Goal: Task Accomplishment & Management: Complete application form

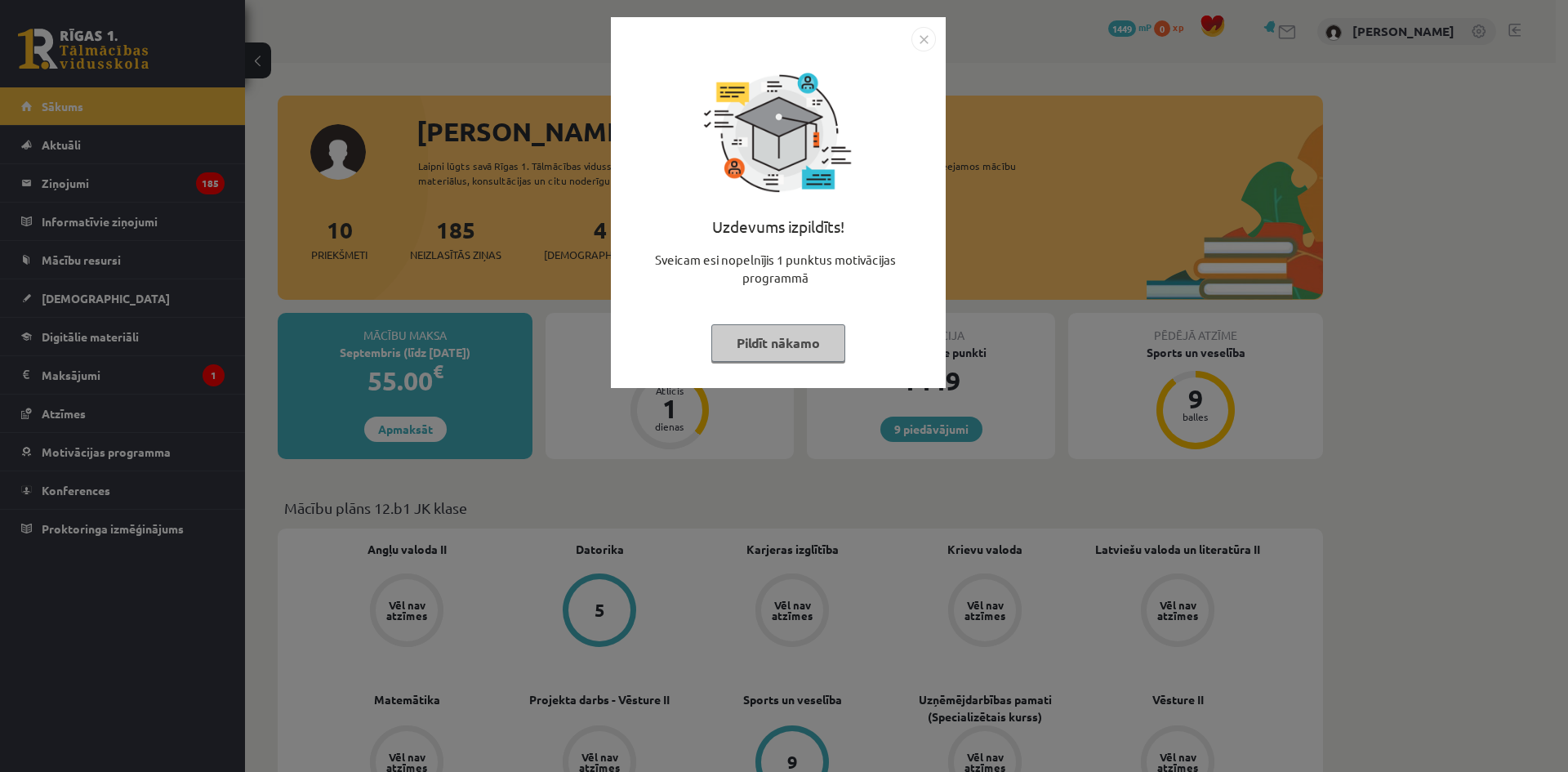
click at [922, 41] on img "Close" at bounding box center [923, 38] width 24 height 24
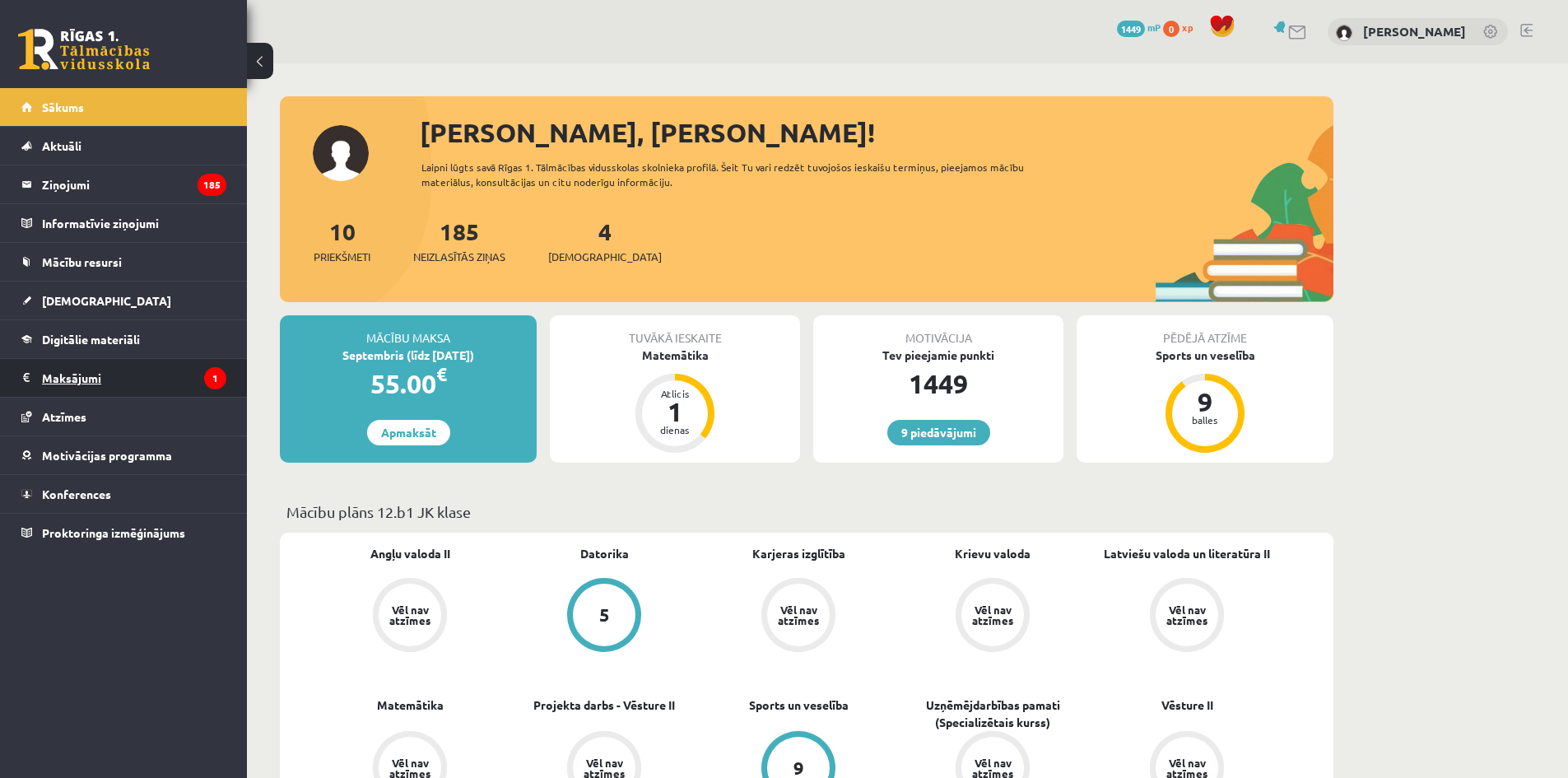
click at [89, 386] on legend "Maksājumi 1" at bounding box center [134, 377] width 184 height 38
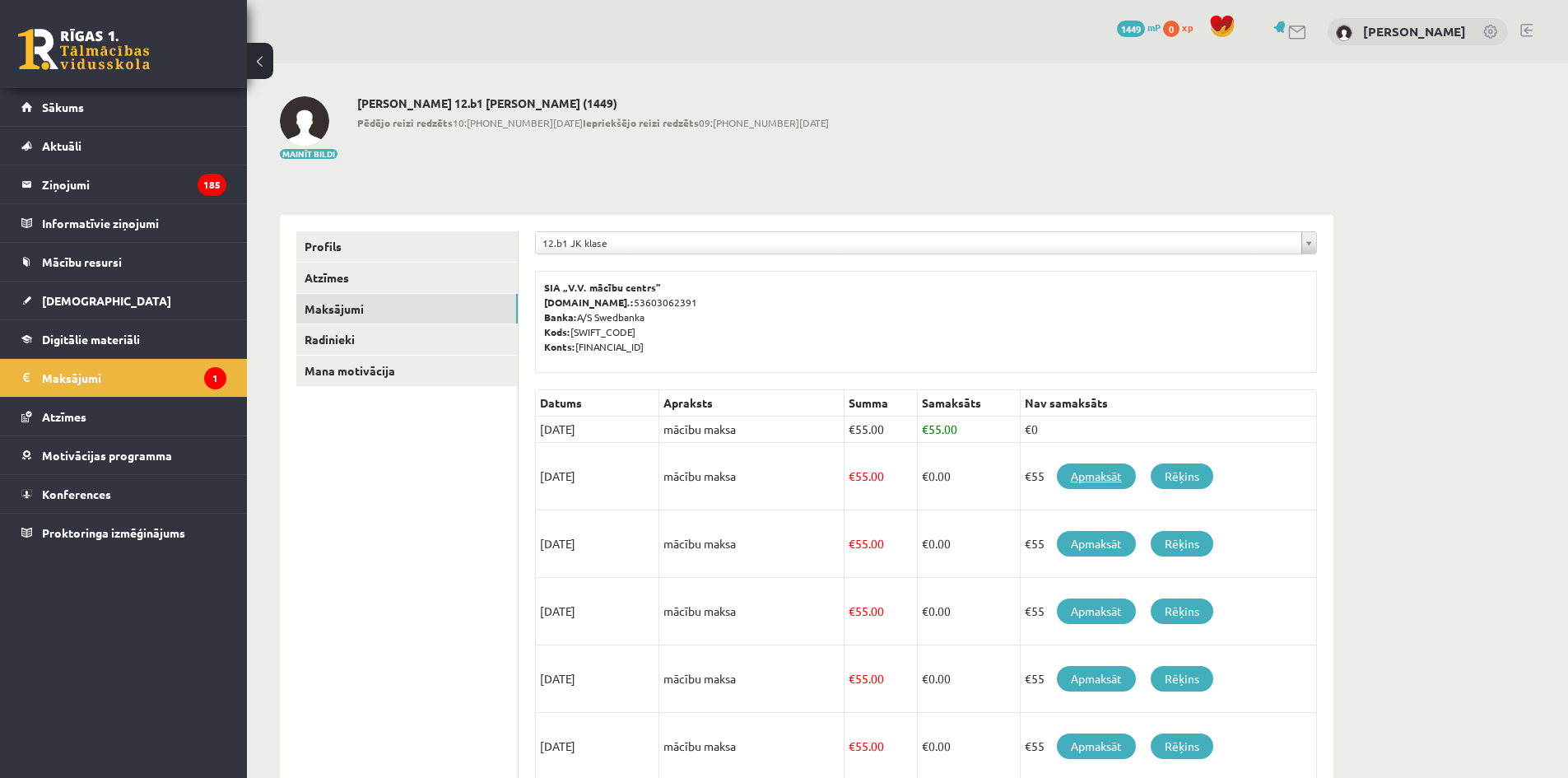
click at [1087, 480] on link "Apmaksāt" at bounding box center [1096, 476] width 79 height 25
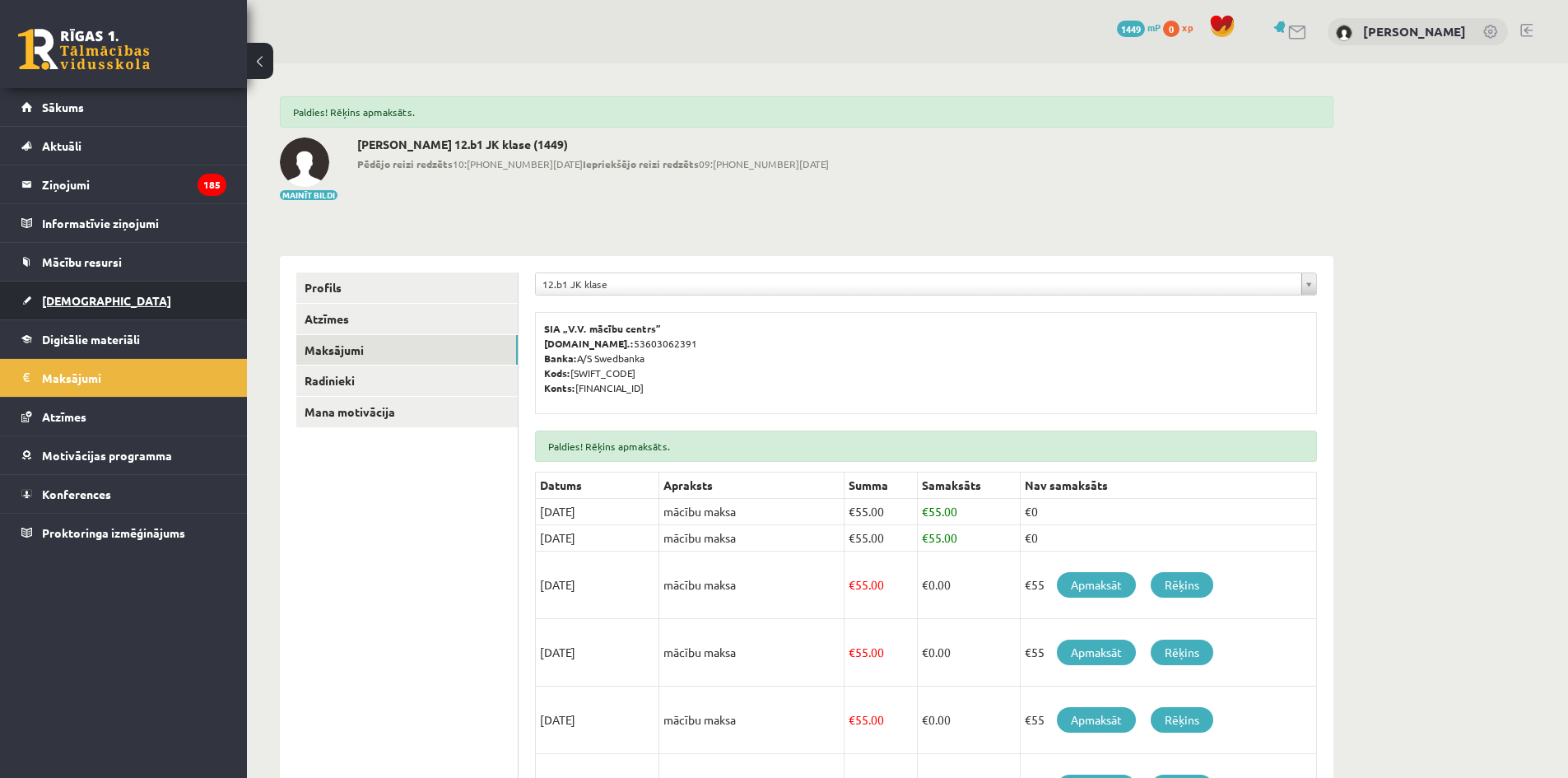
click at [95, 307] on link "[DEMOGRAPHIC_DATA]" at bounding box center [123, 300] width 205 height 38
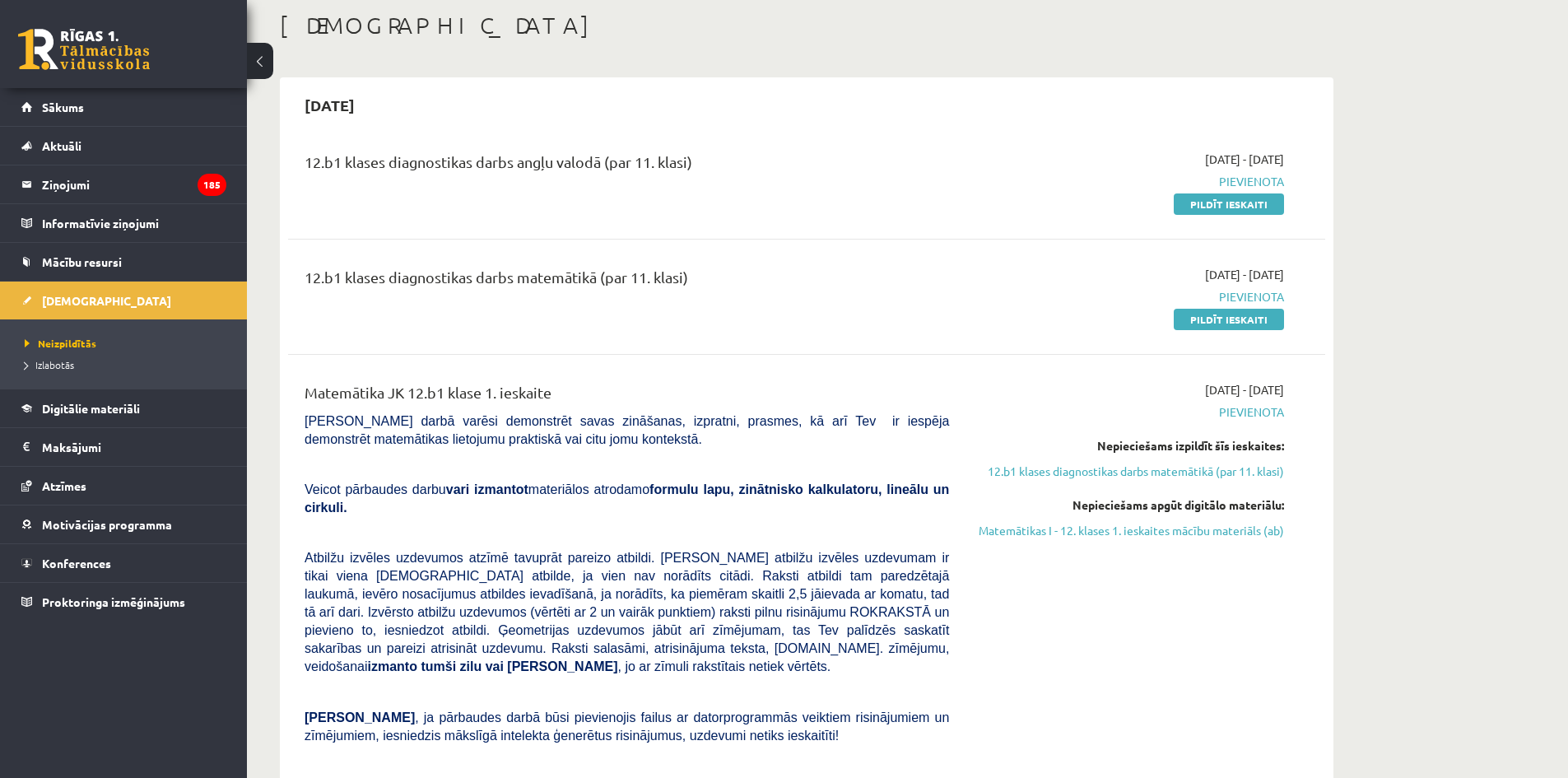
scroll to position [83, 0]
click at [1226, 205] on link "Pildīt ieskaiti" at bounding box center [1229, 206] width 110 height 21
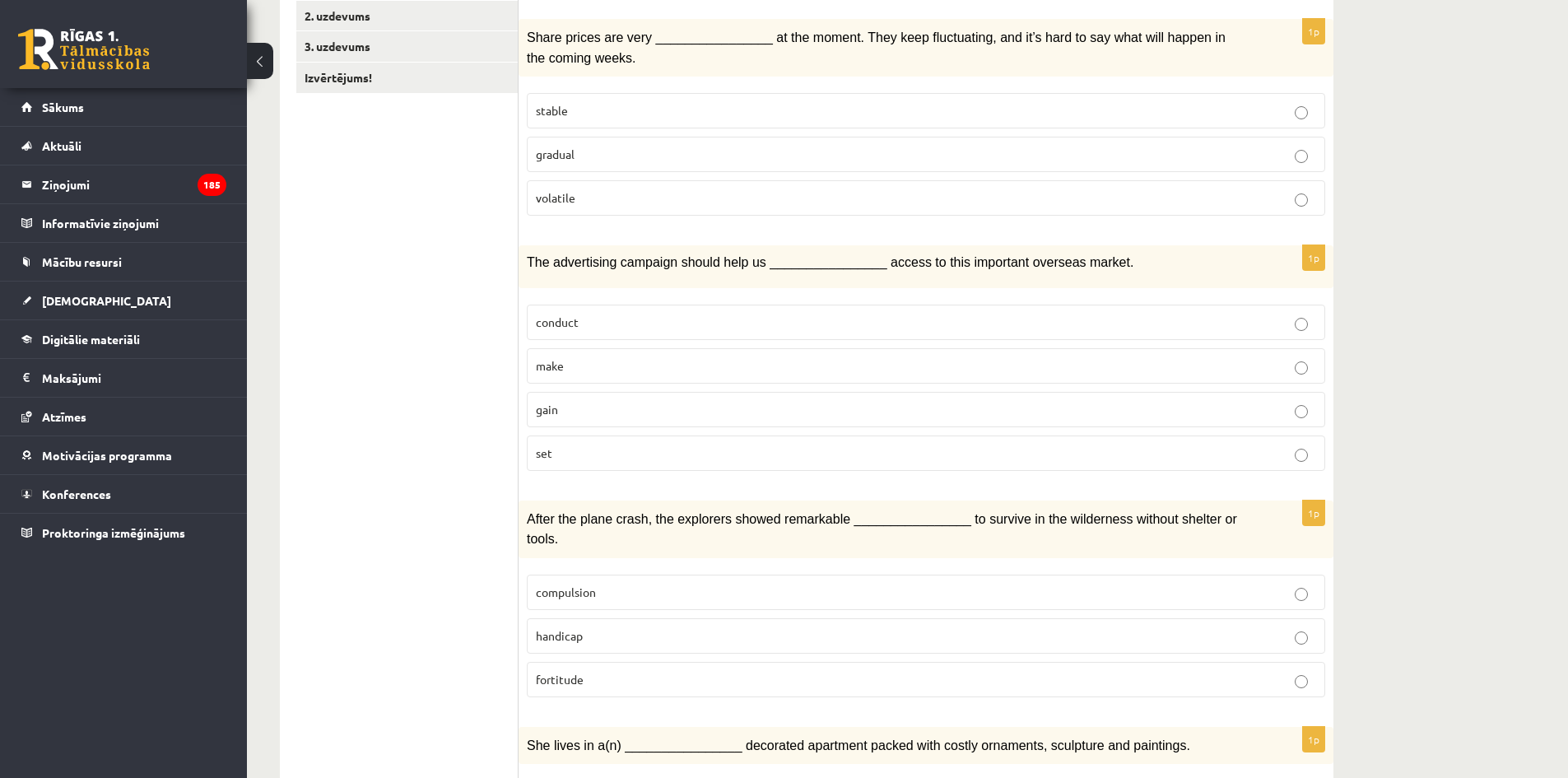
scroll to position [329, 0]
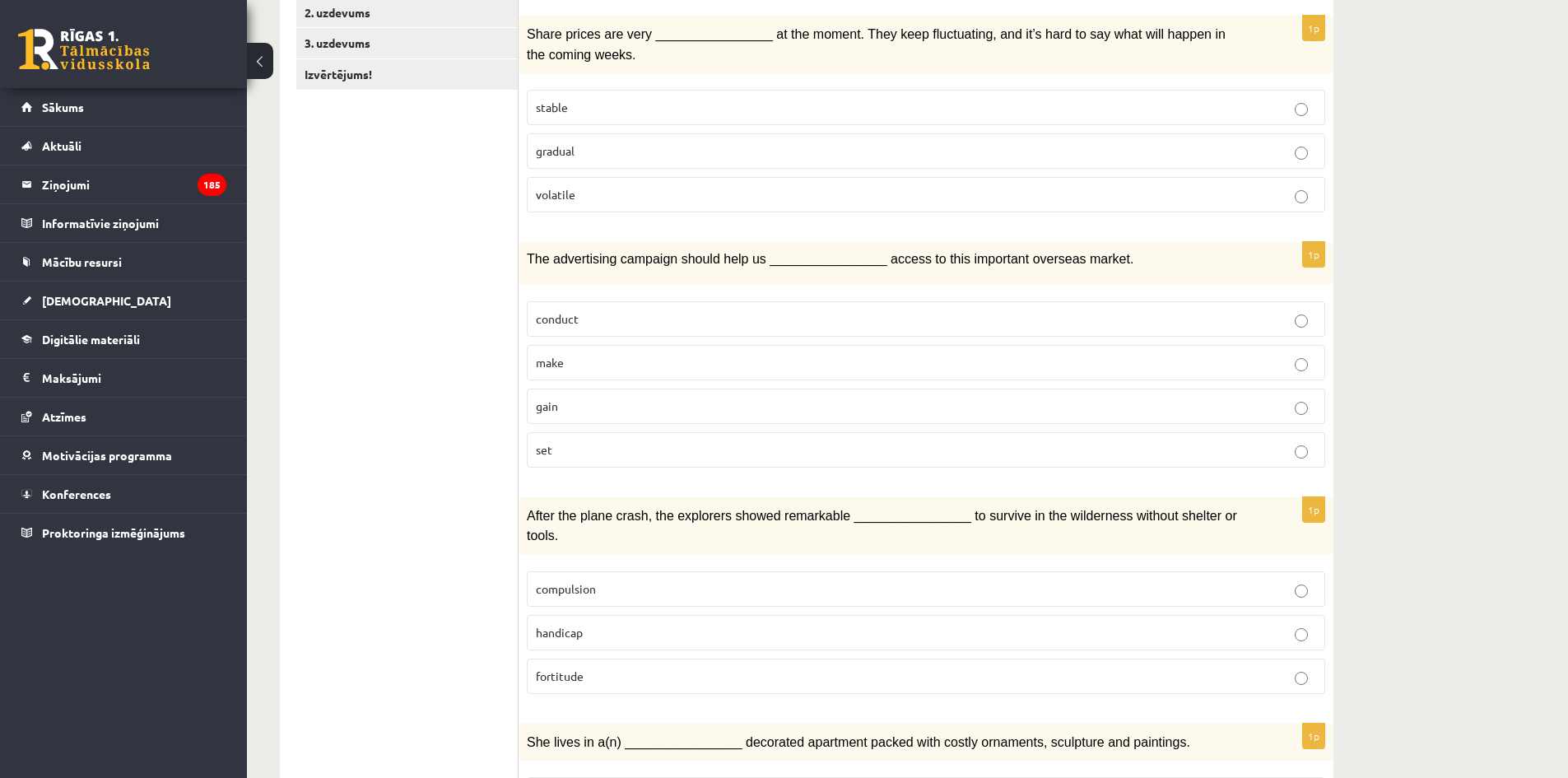
click at [733, 196] on p "volatile" at bounding box center [925, 194] width 781 height 18
click at [717, 406] on p "gain" at bounding box center [925, 406] width 781 height 18
click at [696, 668] on p "fortitude" at bounding box center [925, 676] width 781 height 18
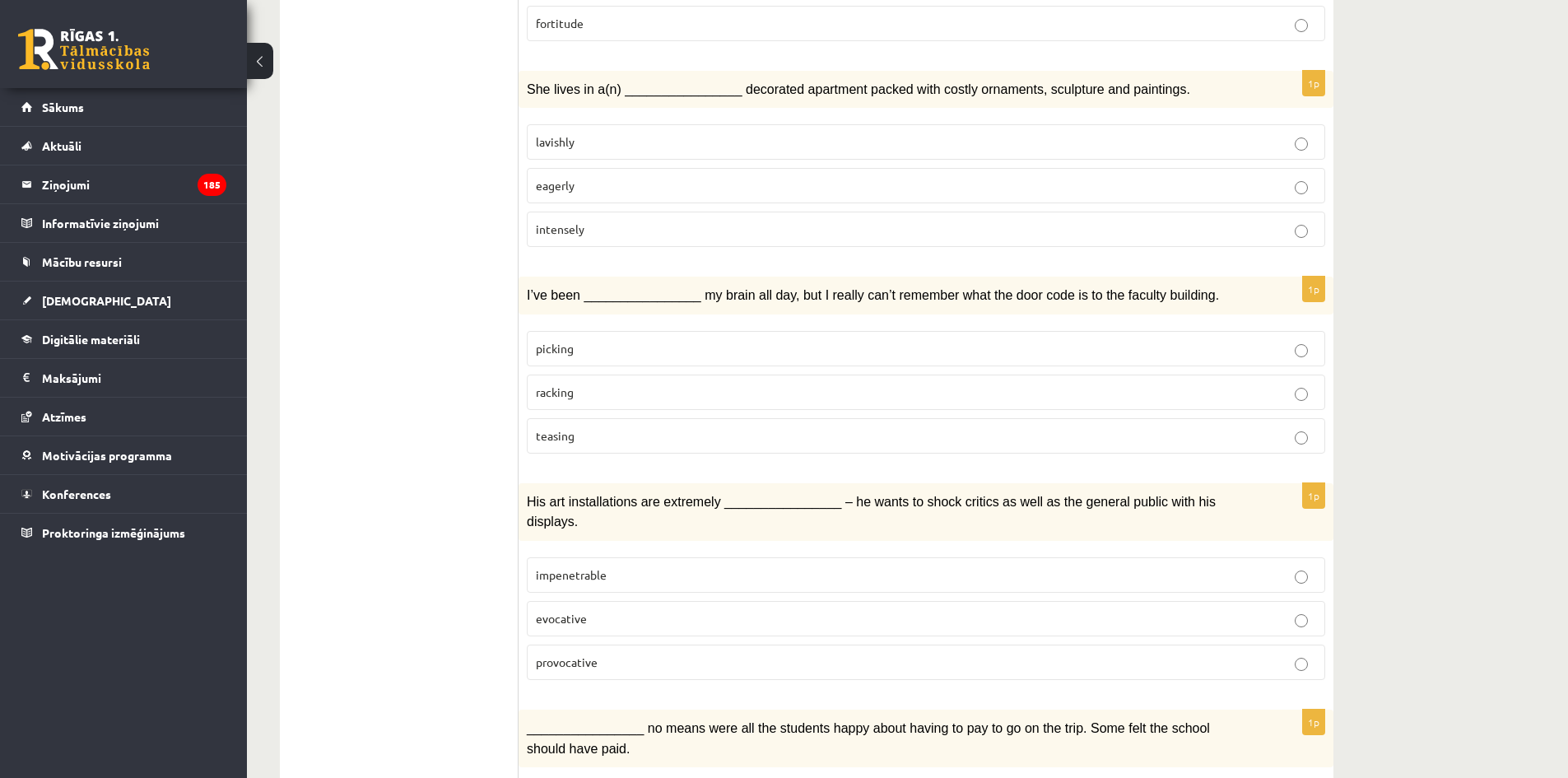
scroll to position [988, 0]
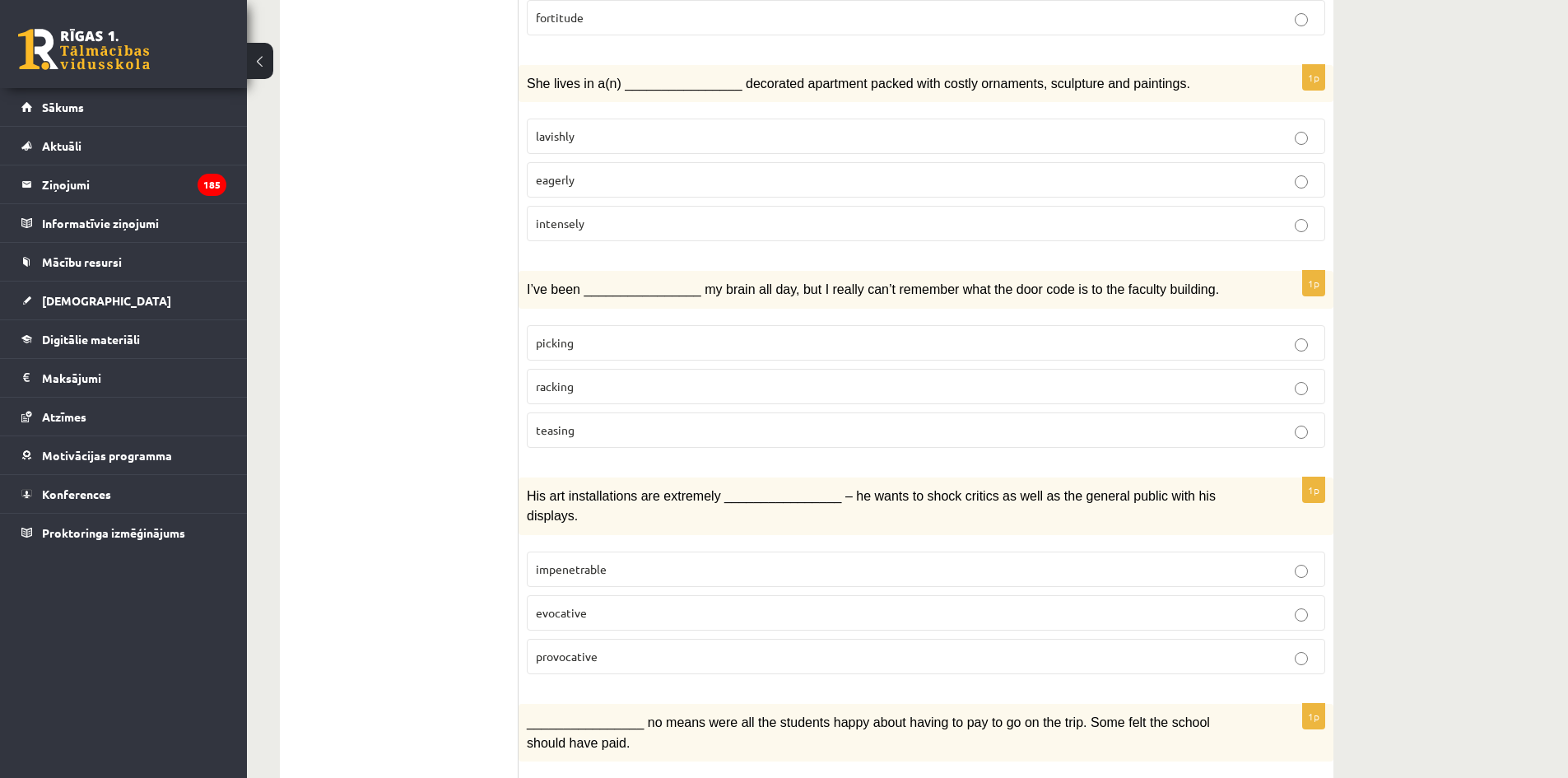
click at [576, 128] on p "lavishly" at bounding box center [925, 136] width 781 height 18
click at [689, 378] on p "racking" at bounding box center [925, 386] width 781 height 18
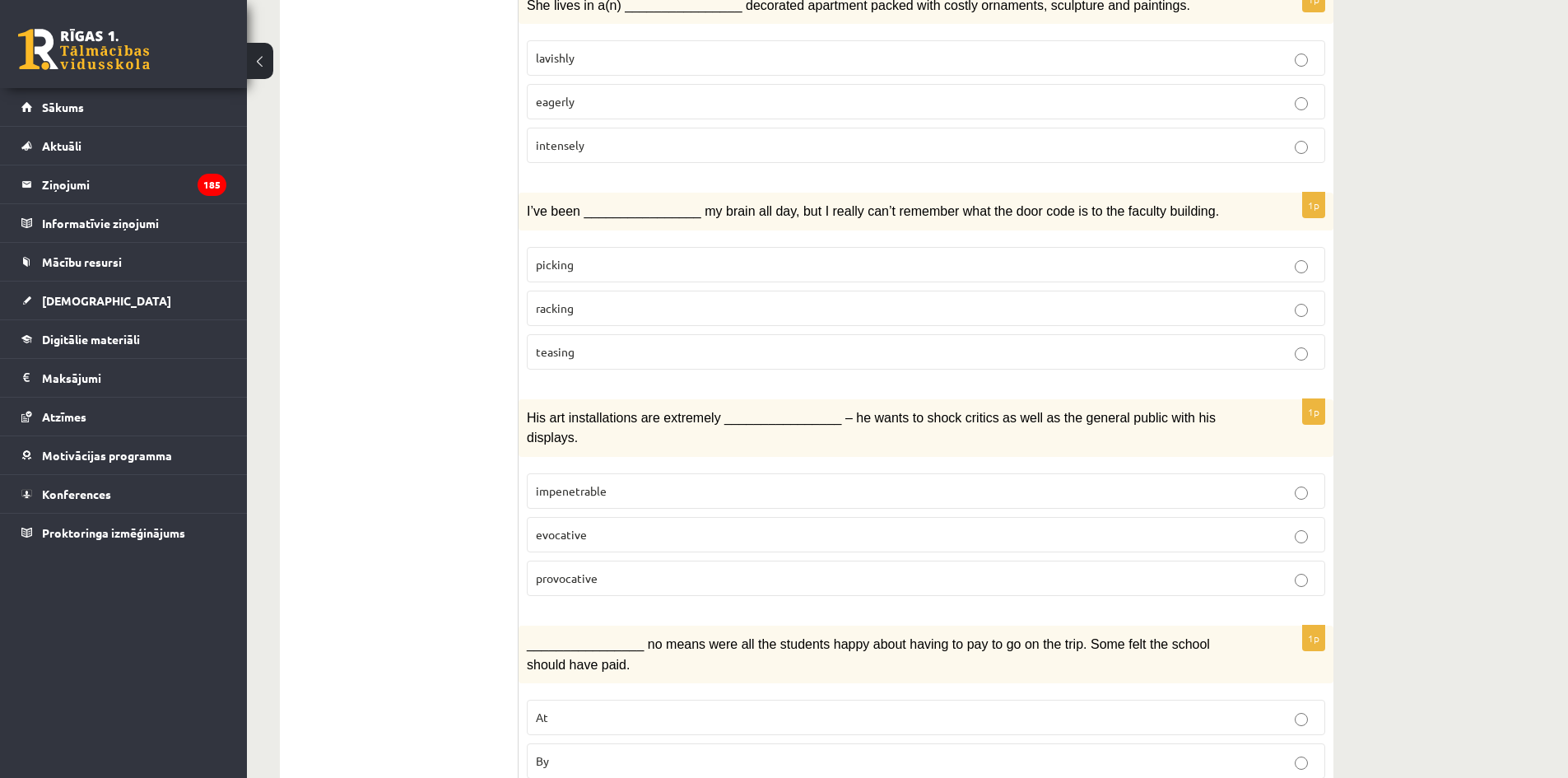
scroll to position [1070, 0]
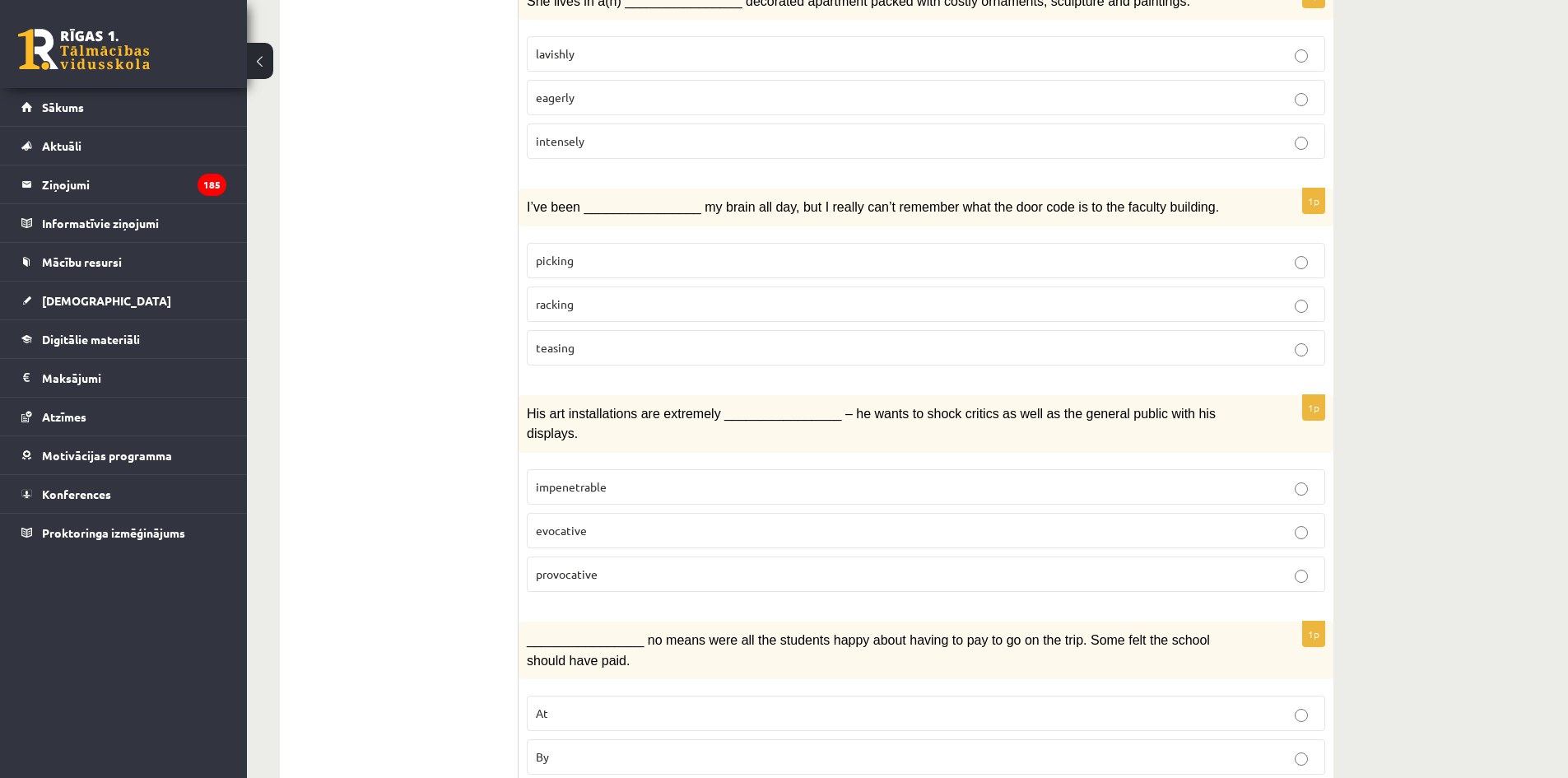
click at [650, 566] on p "provocative" at bounding box center [925, 574] width 781 height 18
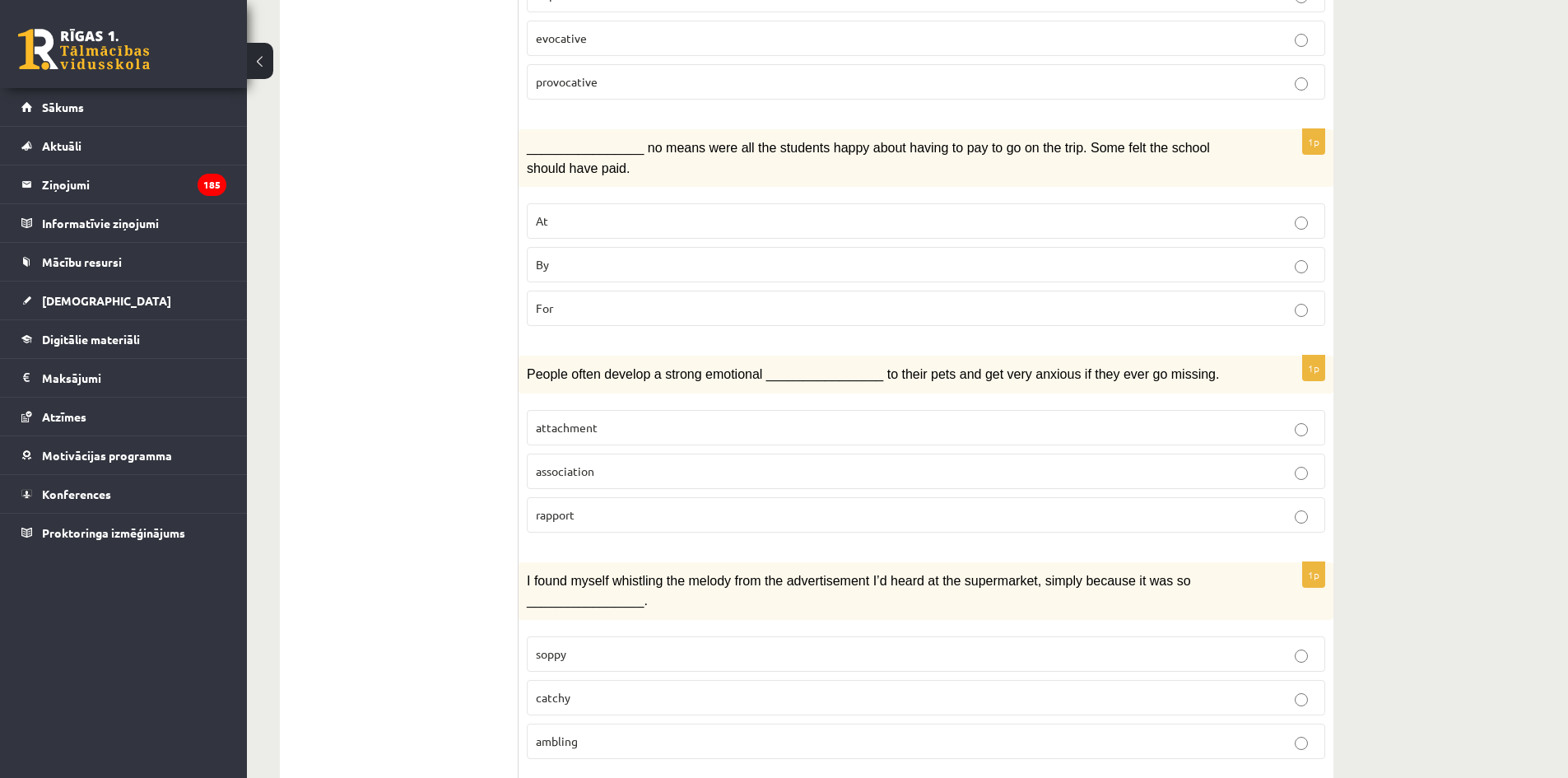
scroll to position [1564, 0]
click at [595, 254] on p "By" at bounding box center [925, 263] width 781 height 18
click at [646, 408] on label "attachment" at bounding box center [926, 426] width 798 height 35
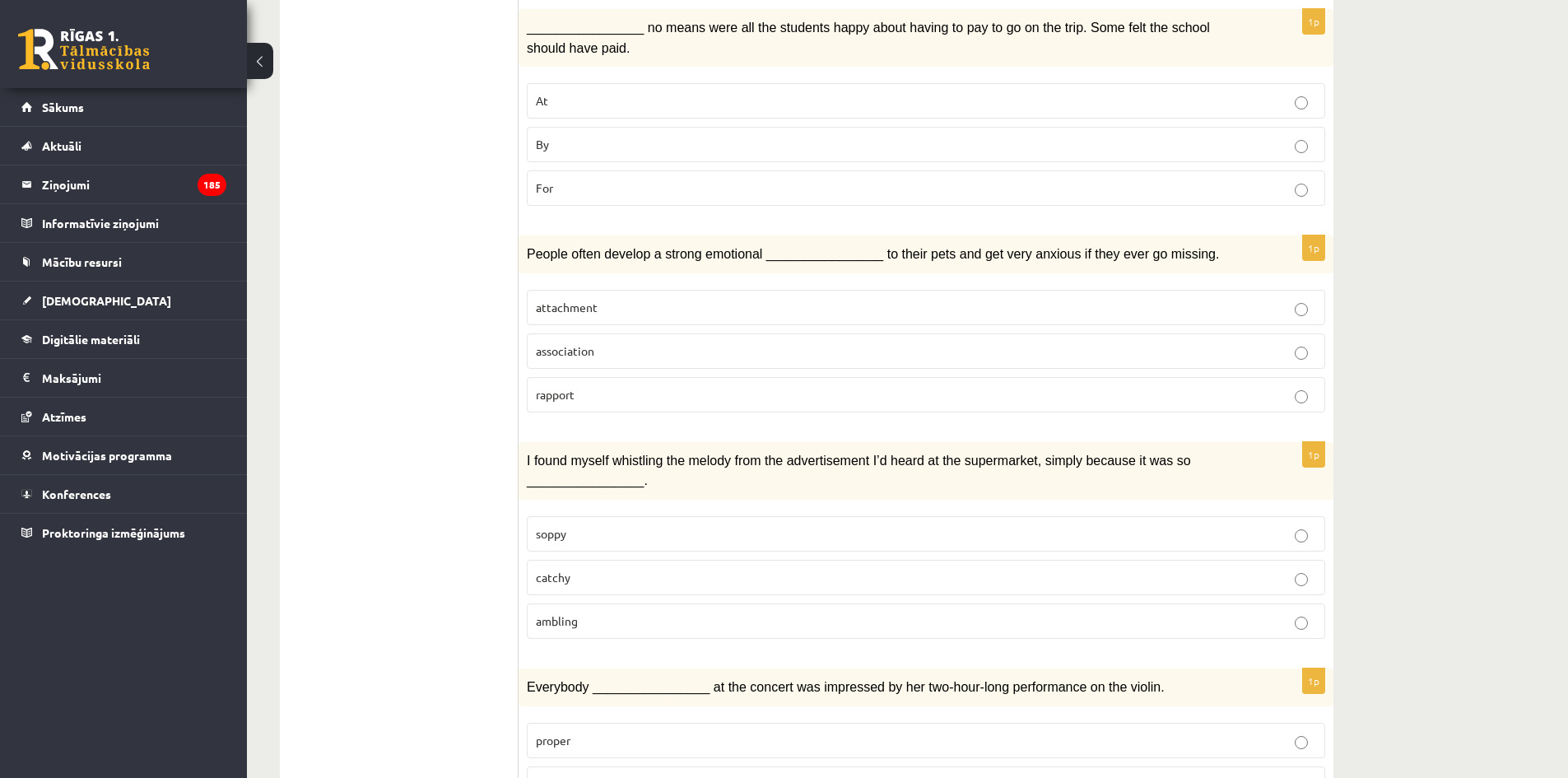
scroll to position [1729, 0]
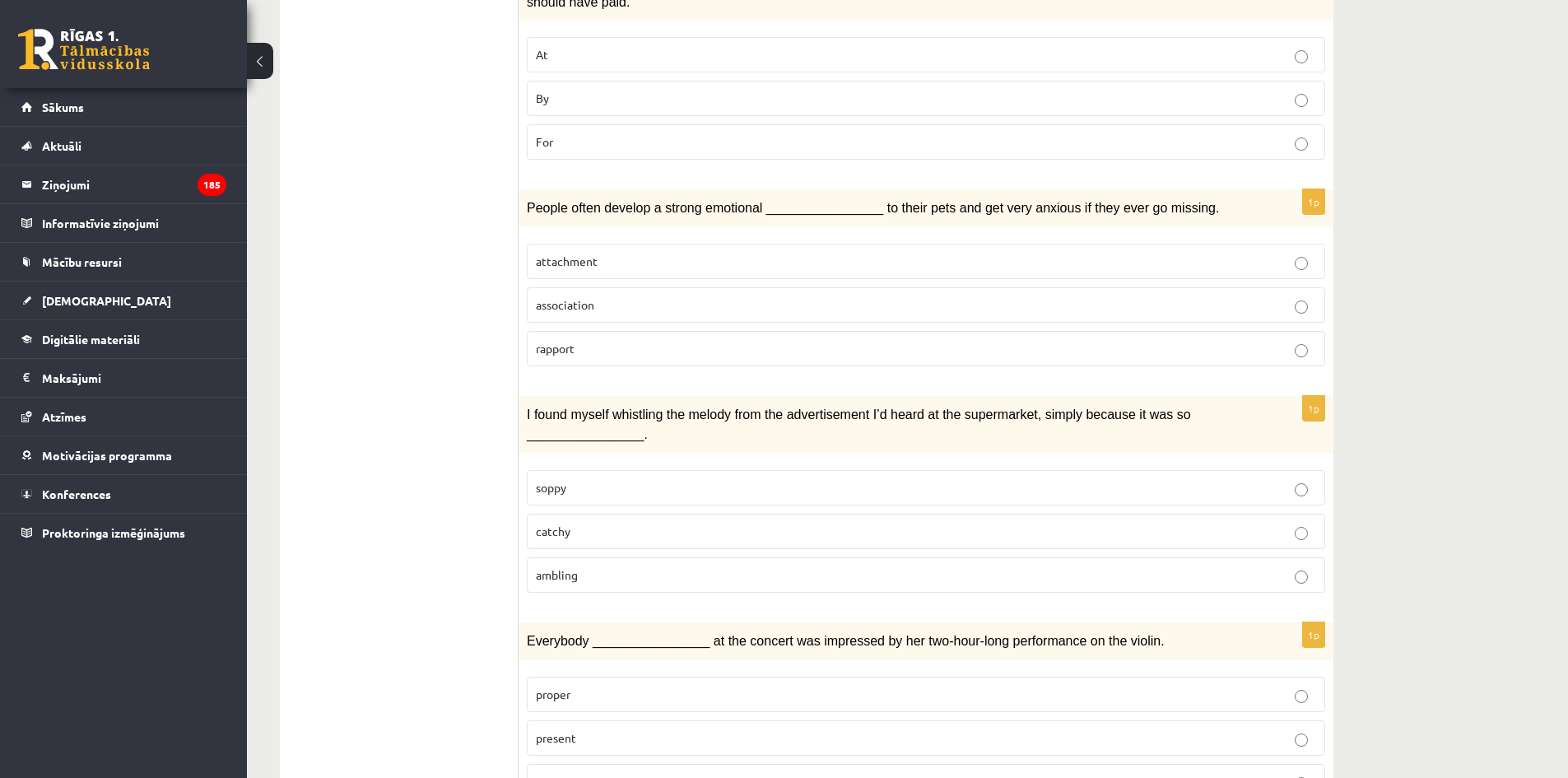
click at [662, 523] on p "catchy" at bounding box center [925, 531] width 781 height 18
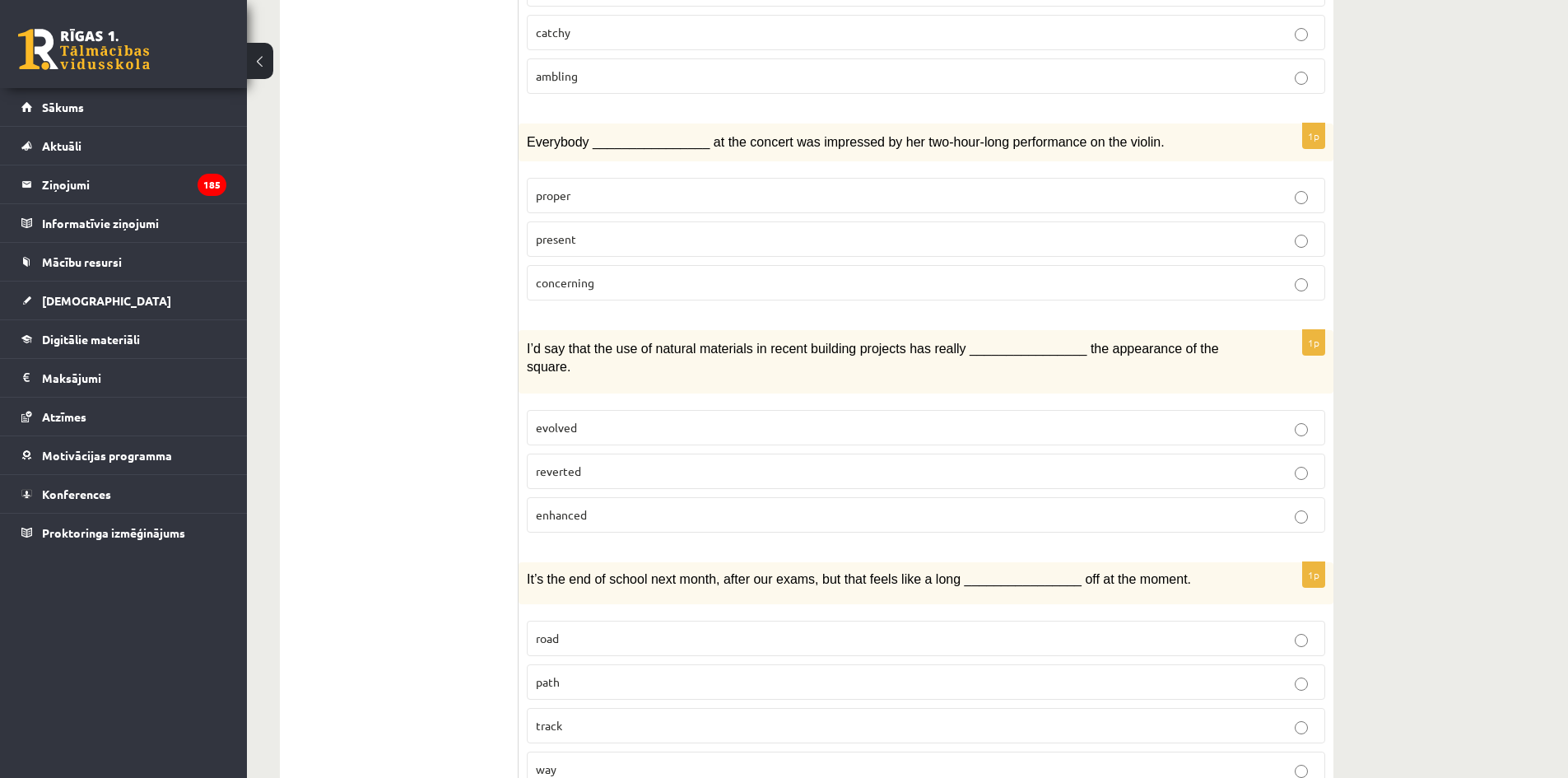
scroll to position [2230, 0]
click at [616, 227] on p "present" at bounding box center [925, 236] width 781 height 18
click at [606, 503] on p "enhanced" at bounding box center [925, 511] width 781 height 18
click at [641, 757] on p "way" at bounding box center [925, 765] width 781 height 18
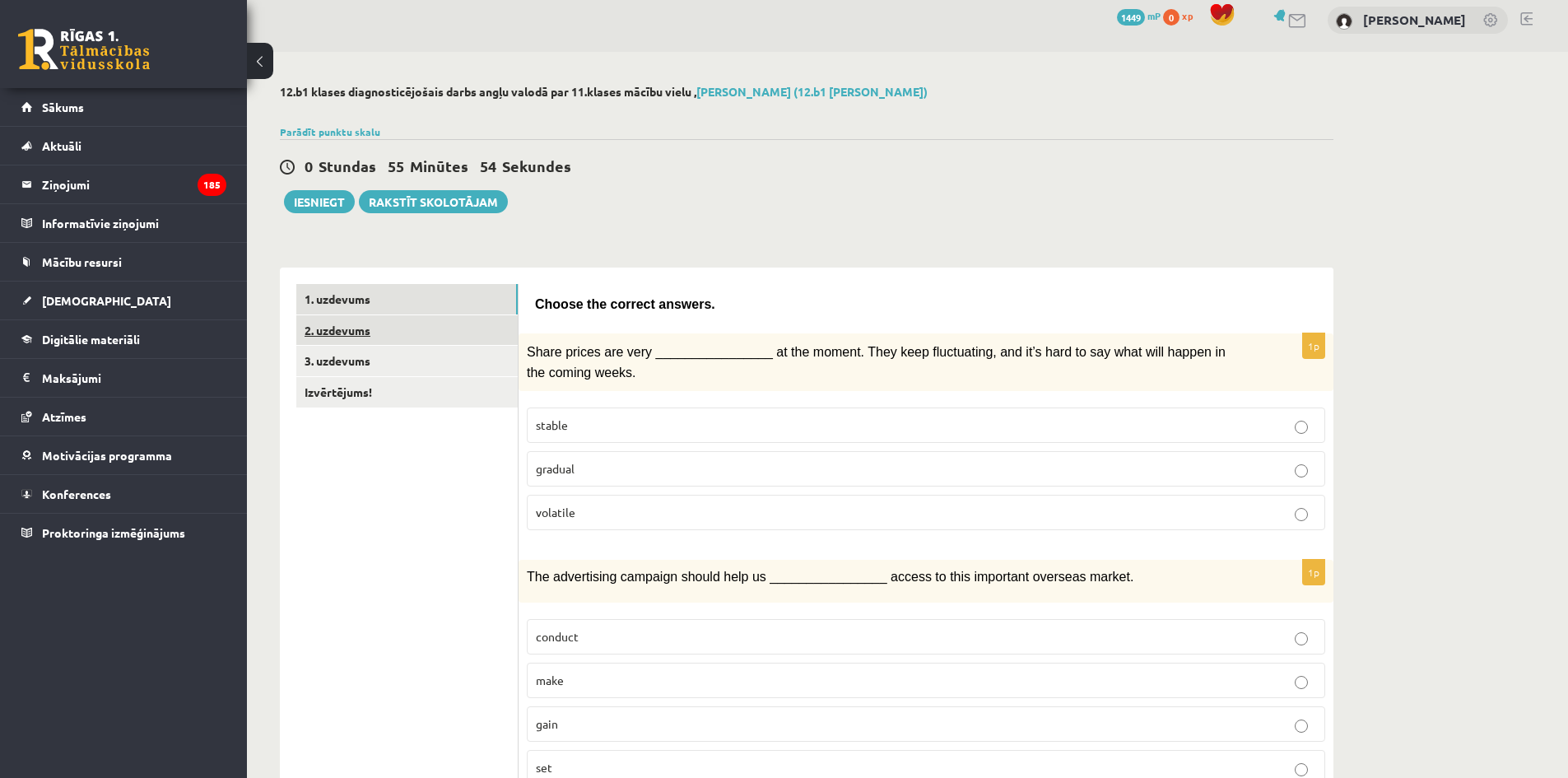
scroll to position [0, 0]
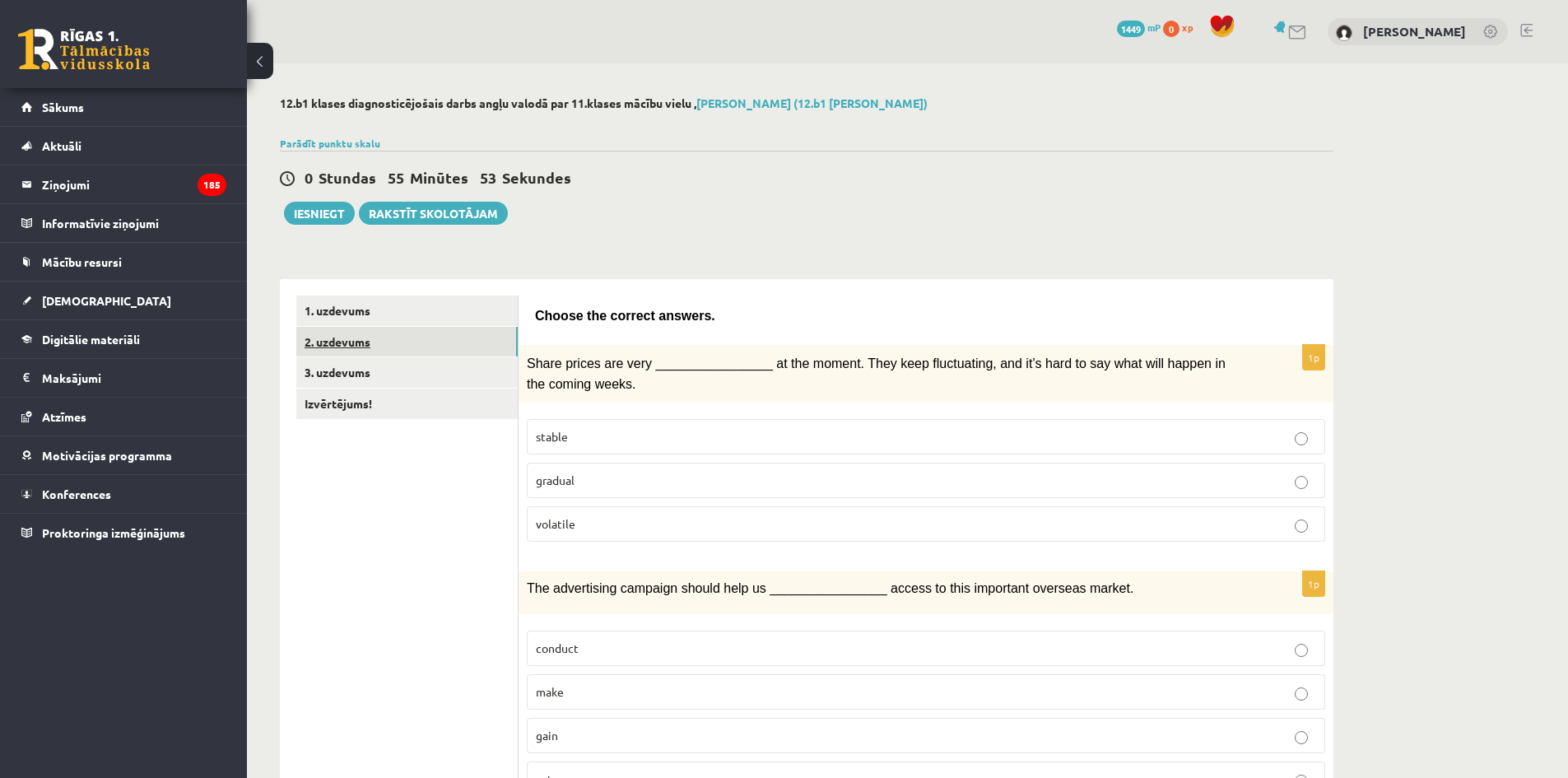
click at [386, 333] on link "2. uzdevums" at bounding box center [407, 342] width 221 height 30
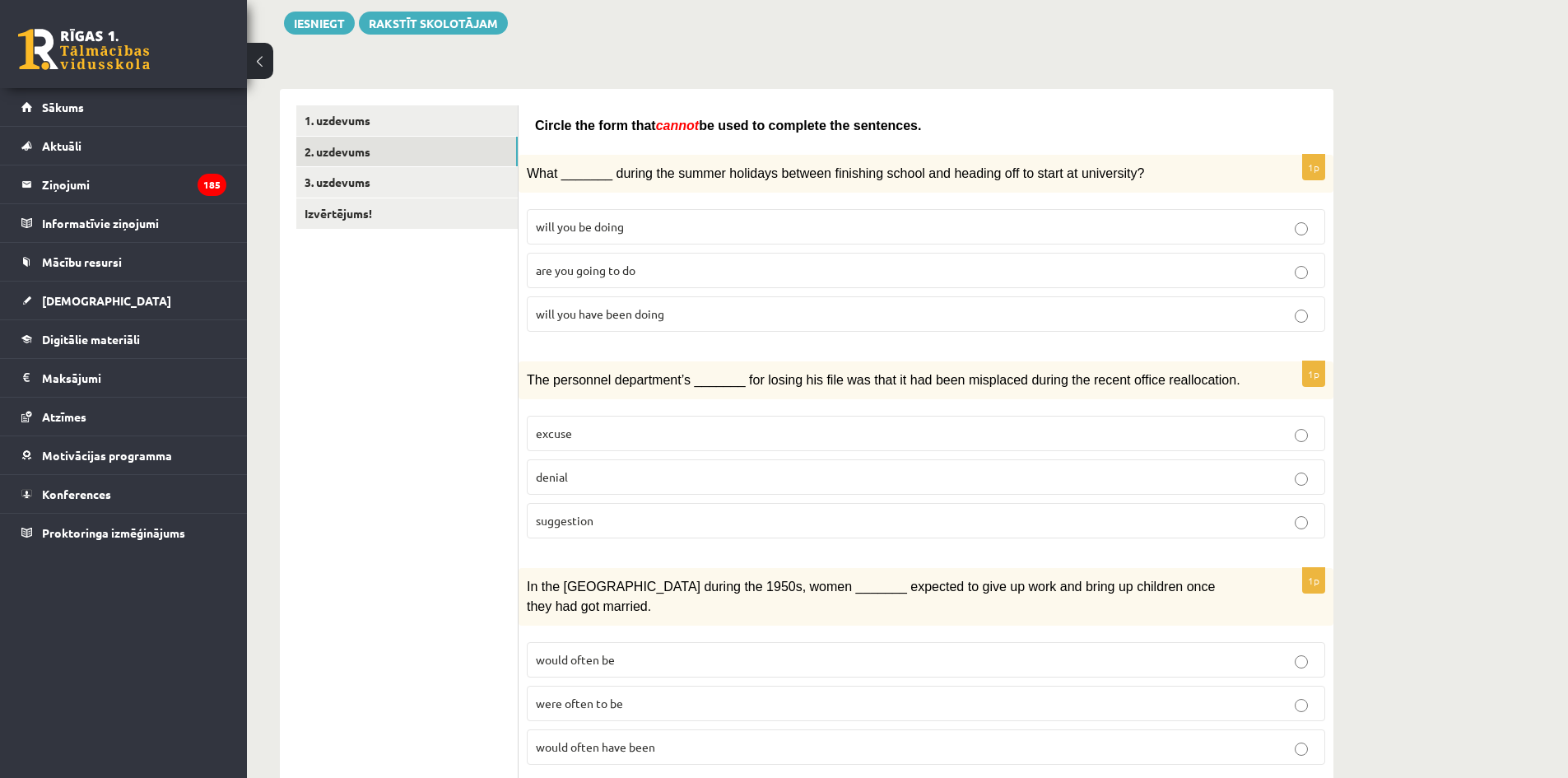
scroll to position [247, 0]
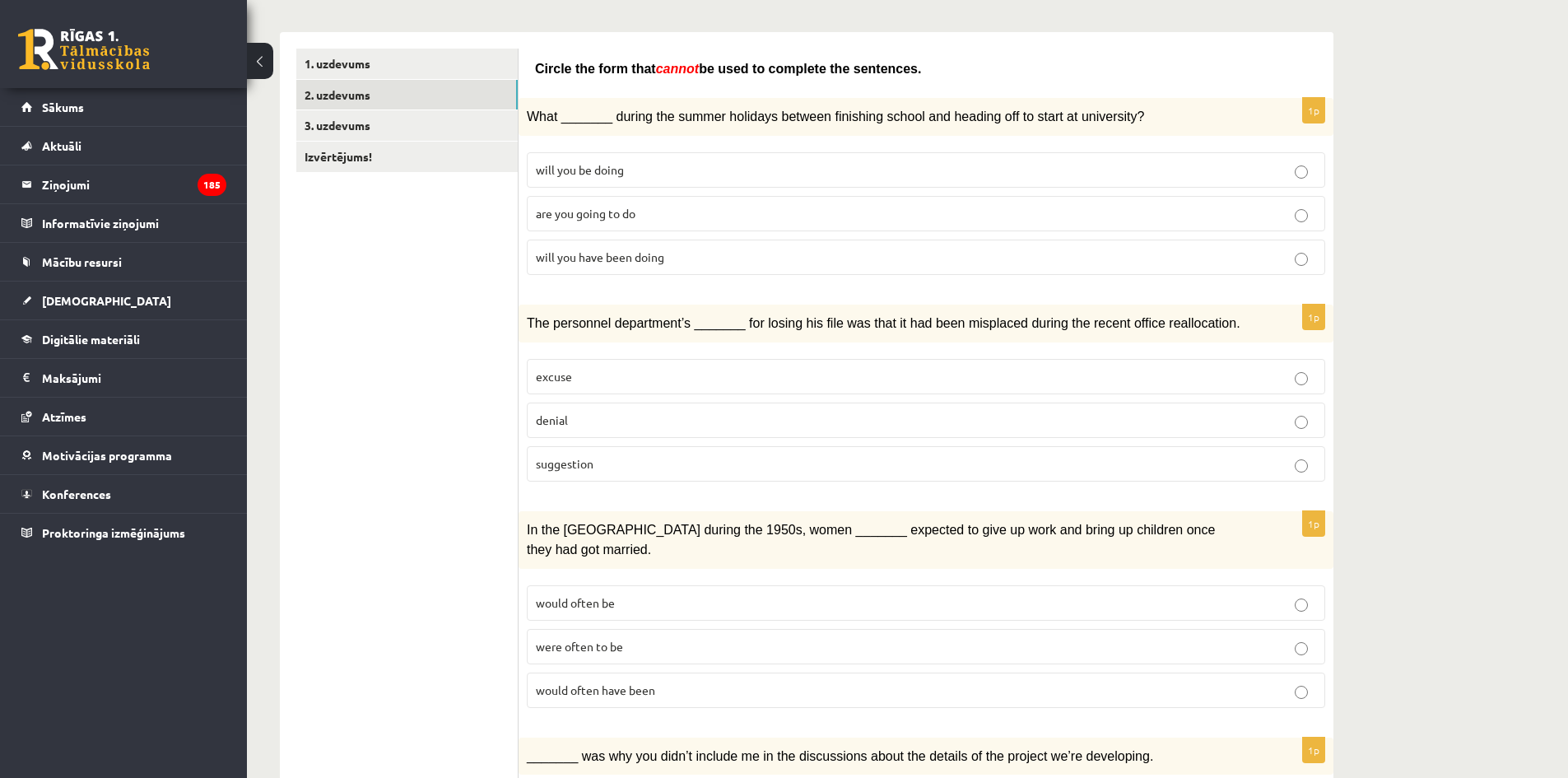
click at [645, 172] on p "will you be doing" at bounding box center [925, 170] width 781 height 18
click at [648, 463] on p "suggestion" at bounding box center [925, 464] width 781 height 18
click at [690, 677] on label "would often have been" at bounding box center [926, 690] width 798 height 35
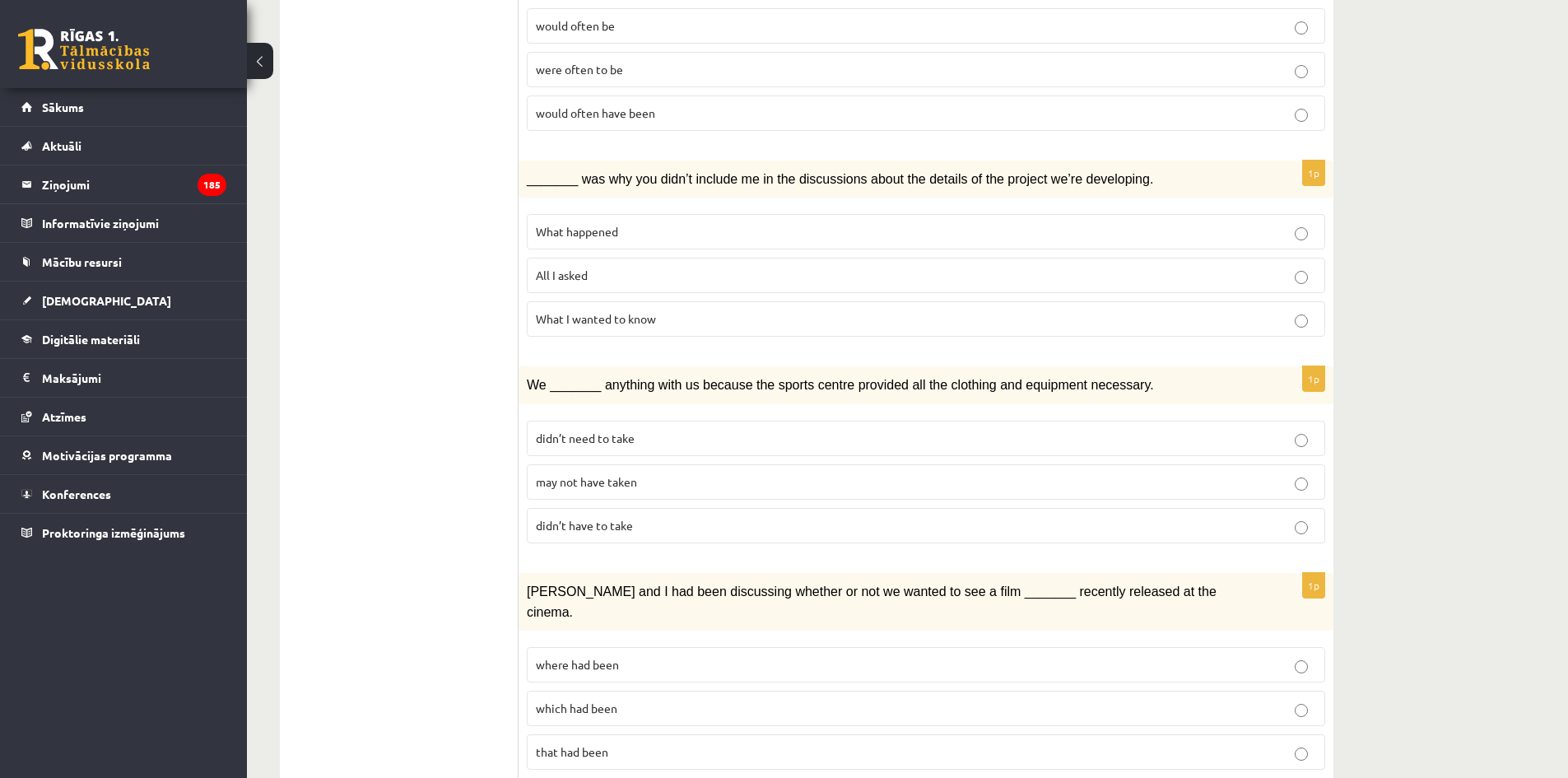
scroll to position [905, 0]
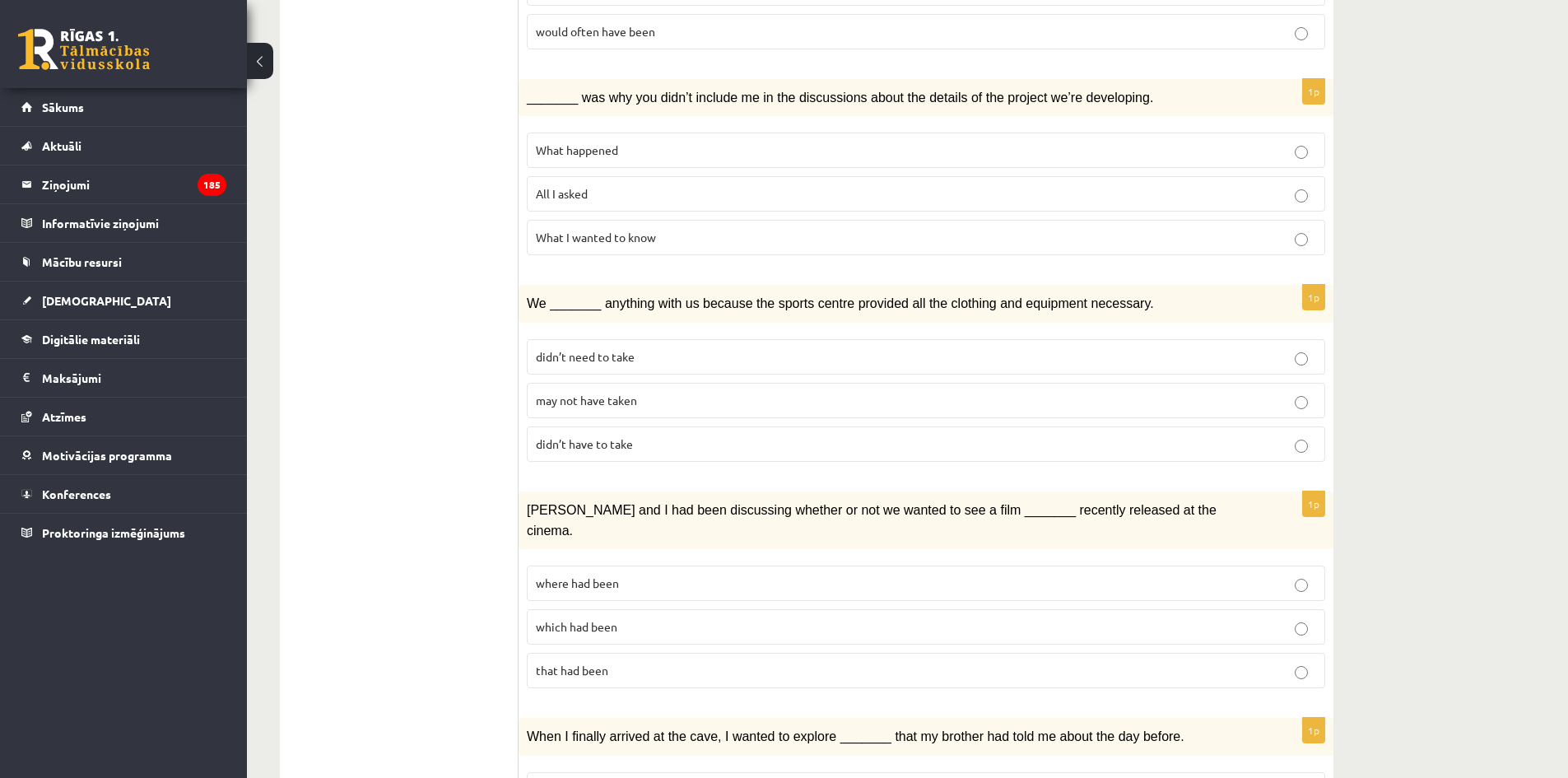
click at [671, 141] on p "What happened" at bounding box center [925, 150] width 781 height 18
click at [672, 392] on p "may not have taken" at bounding box center [925, 400] width 781 height 18
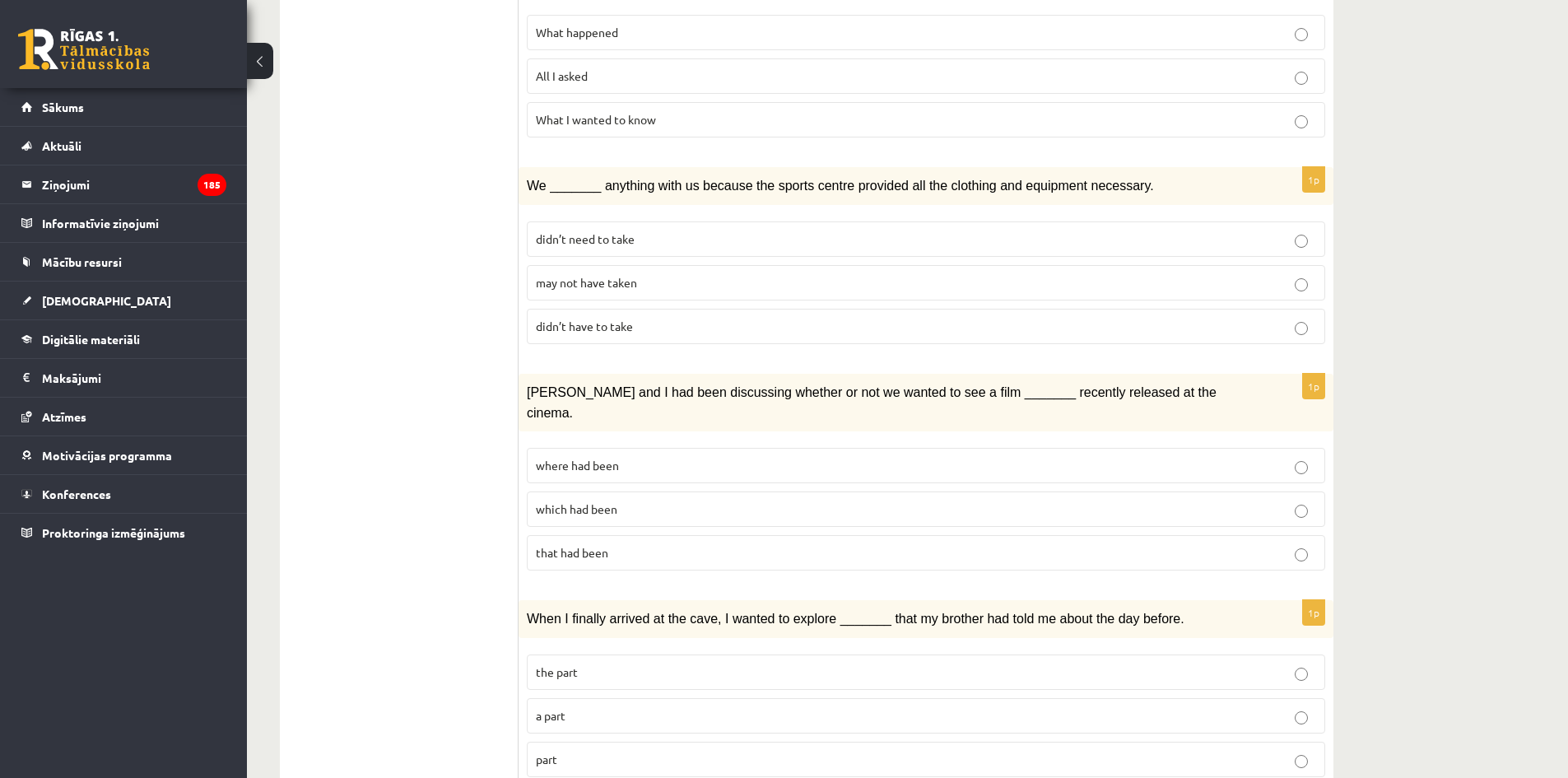
scroll to position [1070, 0]
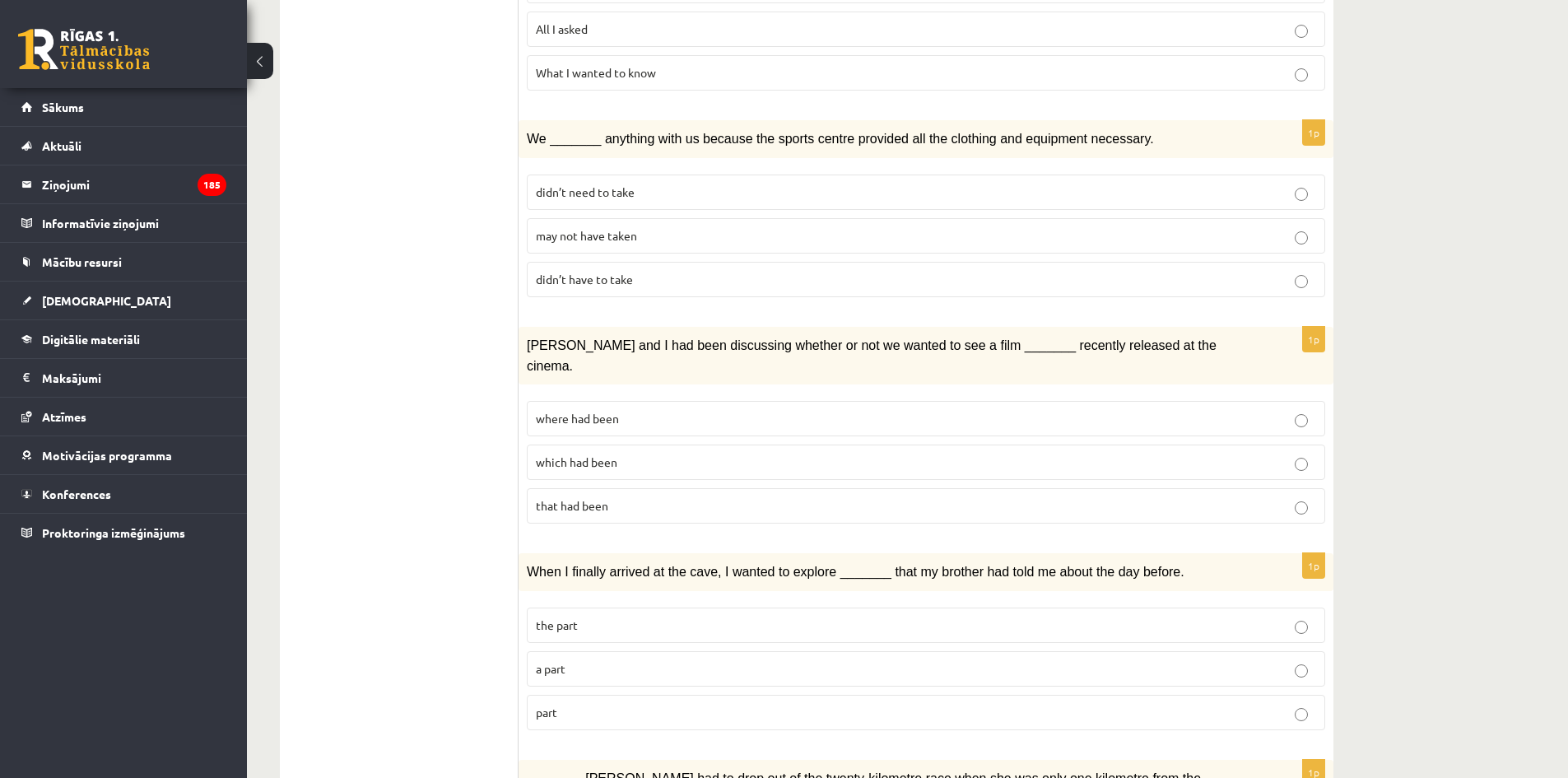
click at [721, 410] on p "where had been" at bounding box center [925, 418] width 781 height 18
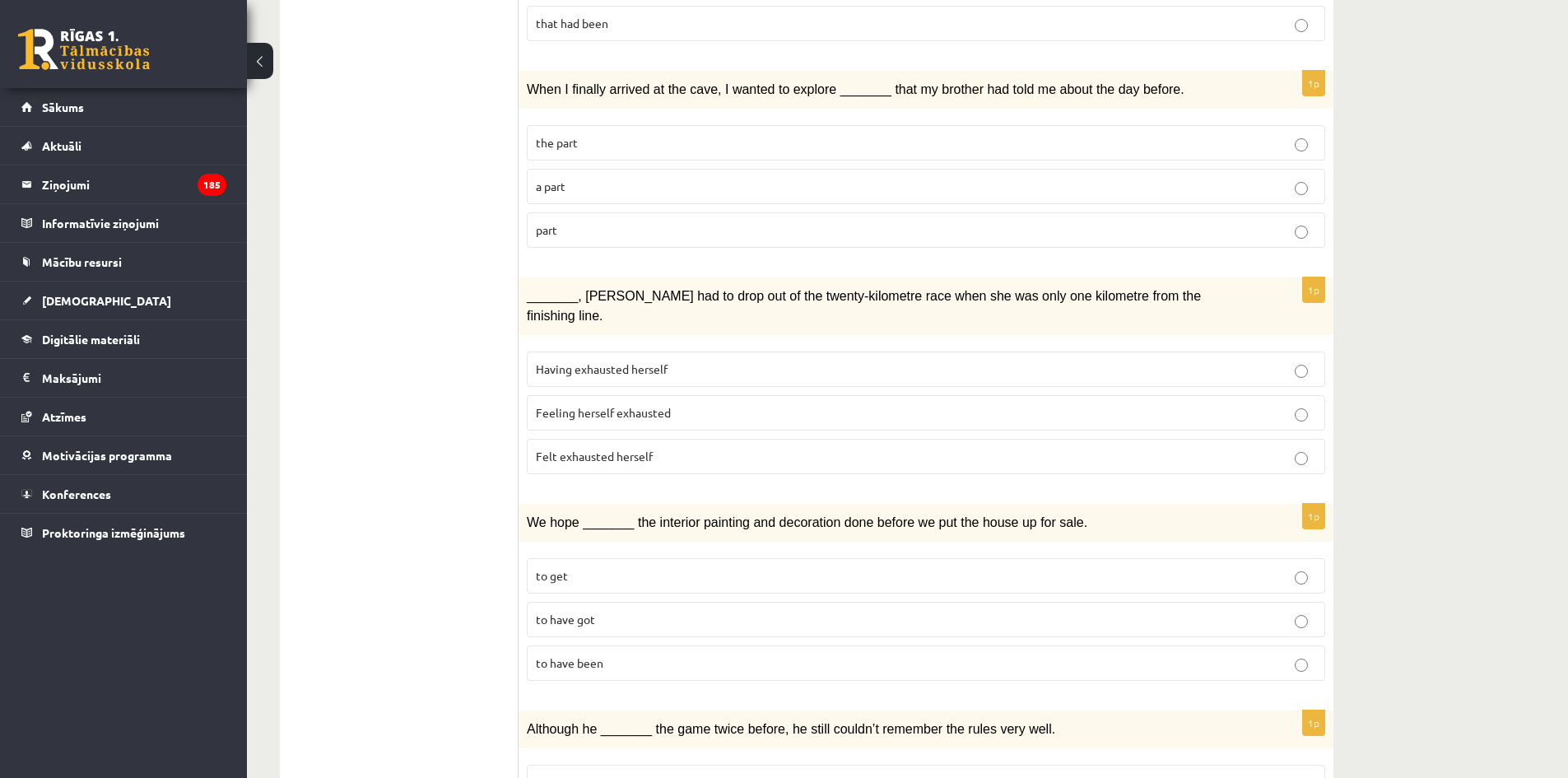
scroll to position [1564, 0]
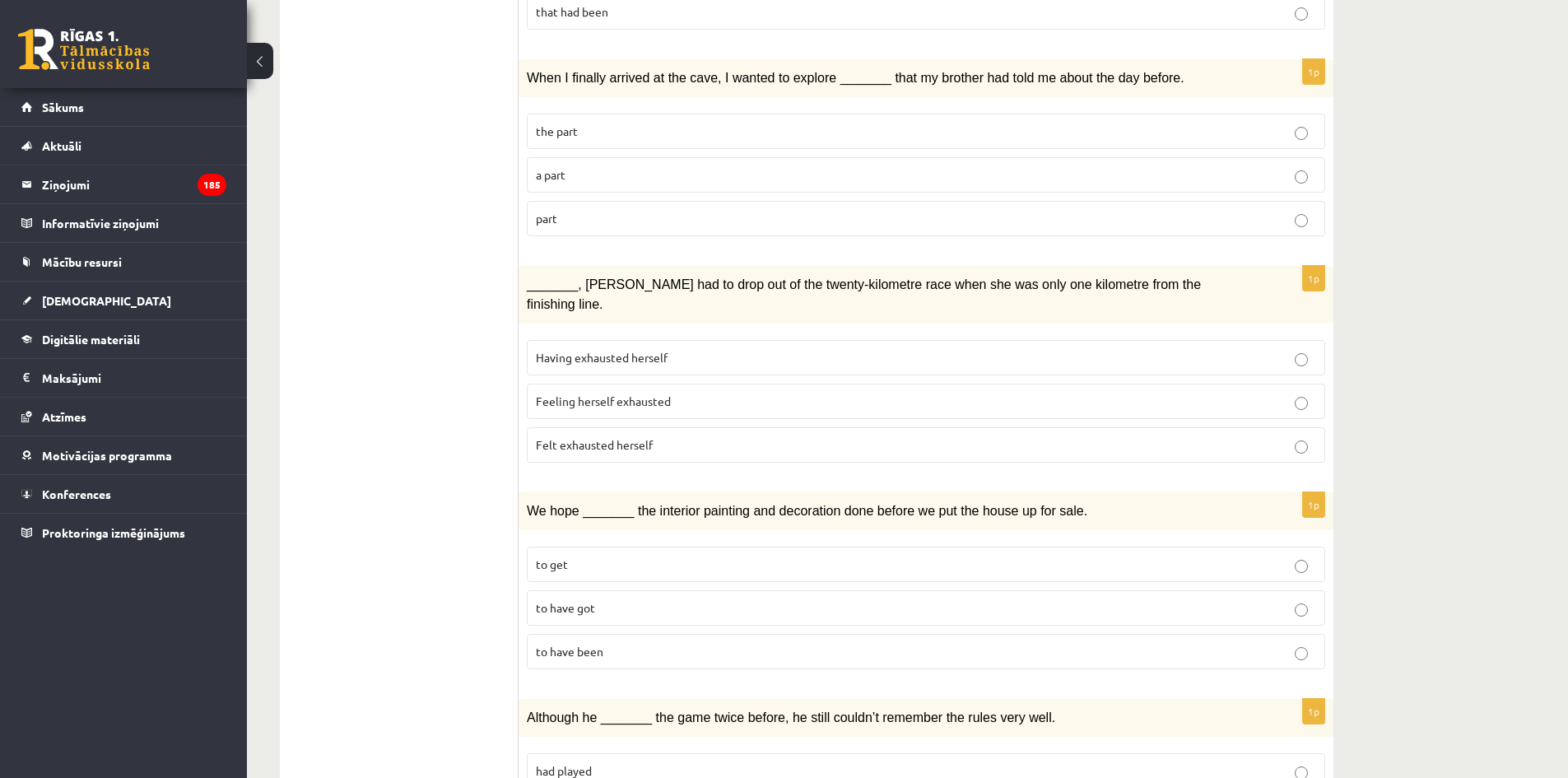
click at [637, 166] on p "a part" at bounding box center [925, 174] width 781 height 18
click at [653, 201] on label "part" at bounding box center [926, 219] width 798 height 35
click at [656, 166] on p "a part" at bounding box center [925, 174] width 781 height 18
click at [706, 210] on p "part" at bounding box center [925, 218] width 781 height 18
click at [682, 166] on p "a part" at bounding box center [925, 174] width 781 height 18
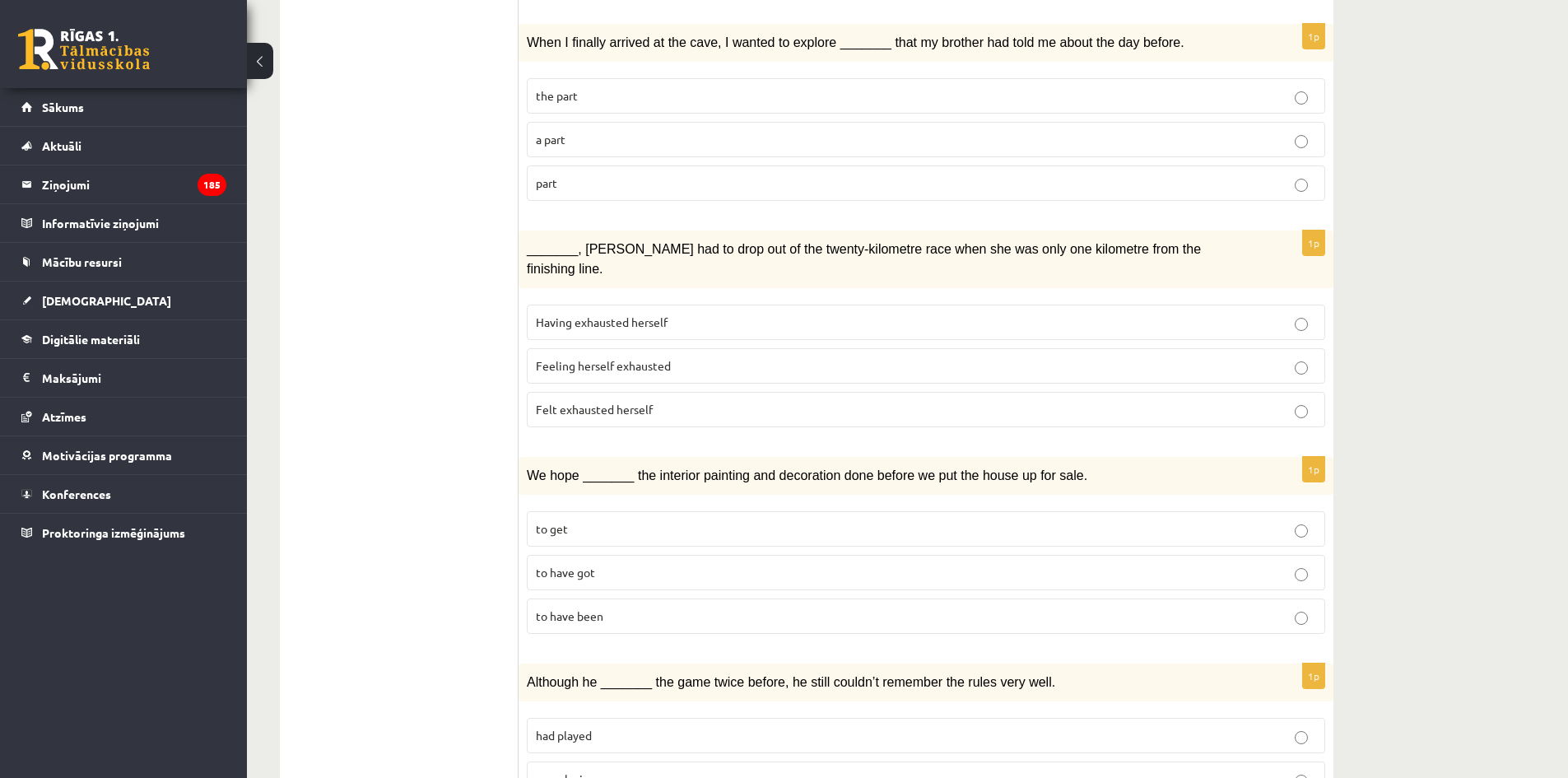
scroll to position [1646, 0]
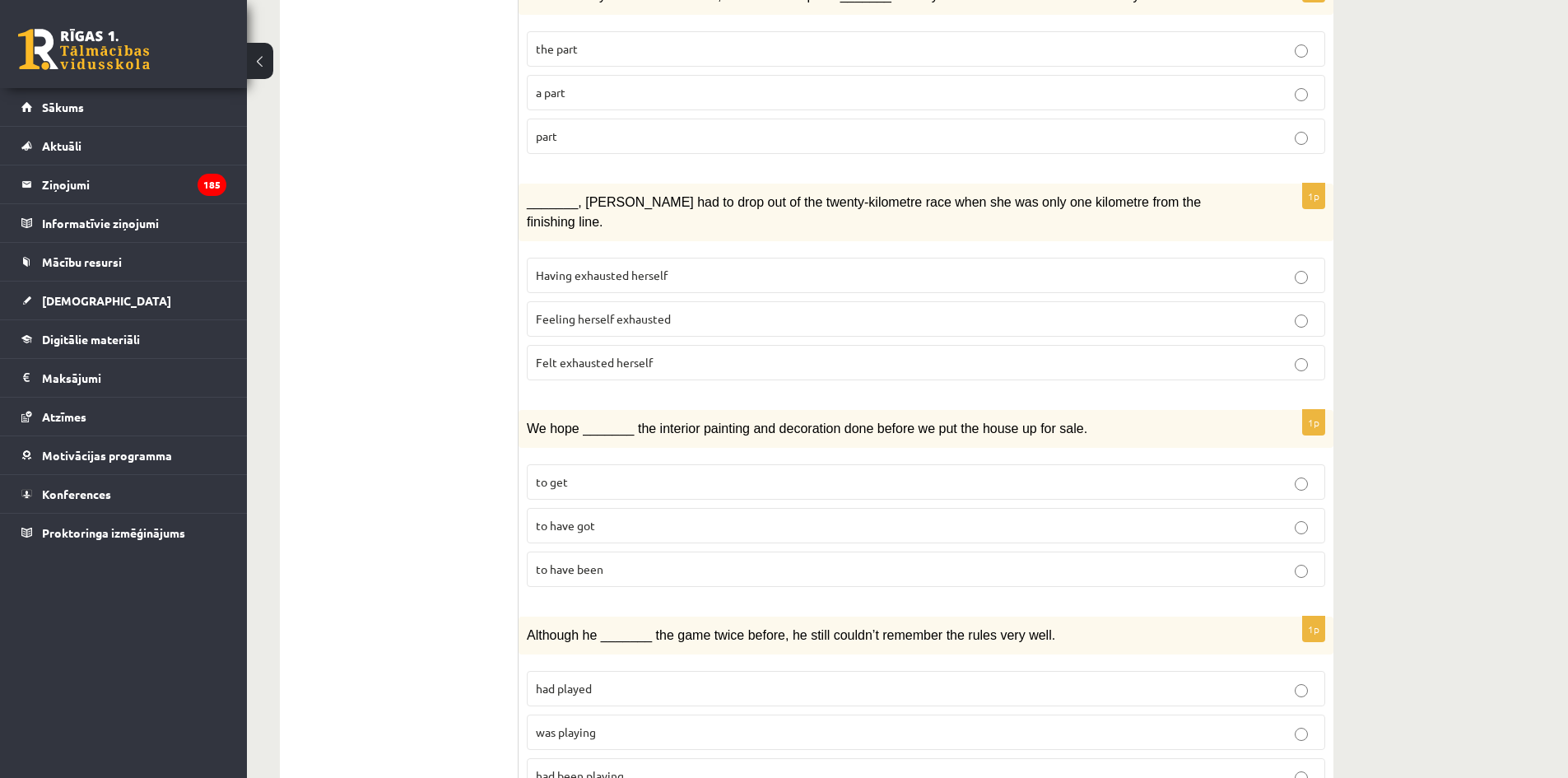
click at [728, 345] on label "Felt exhausted herself" at bounding box center [926, 363] width 798 height 35
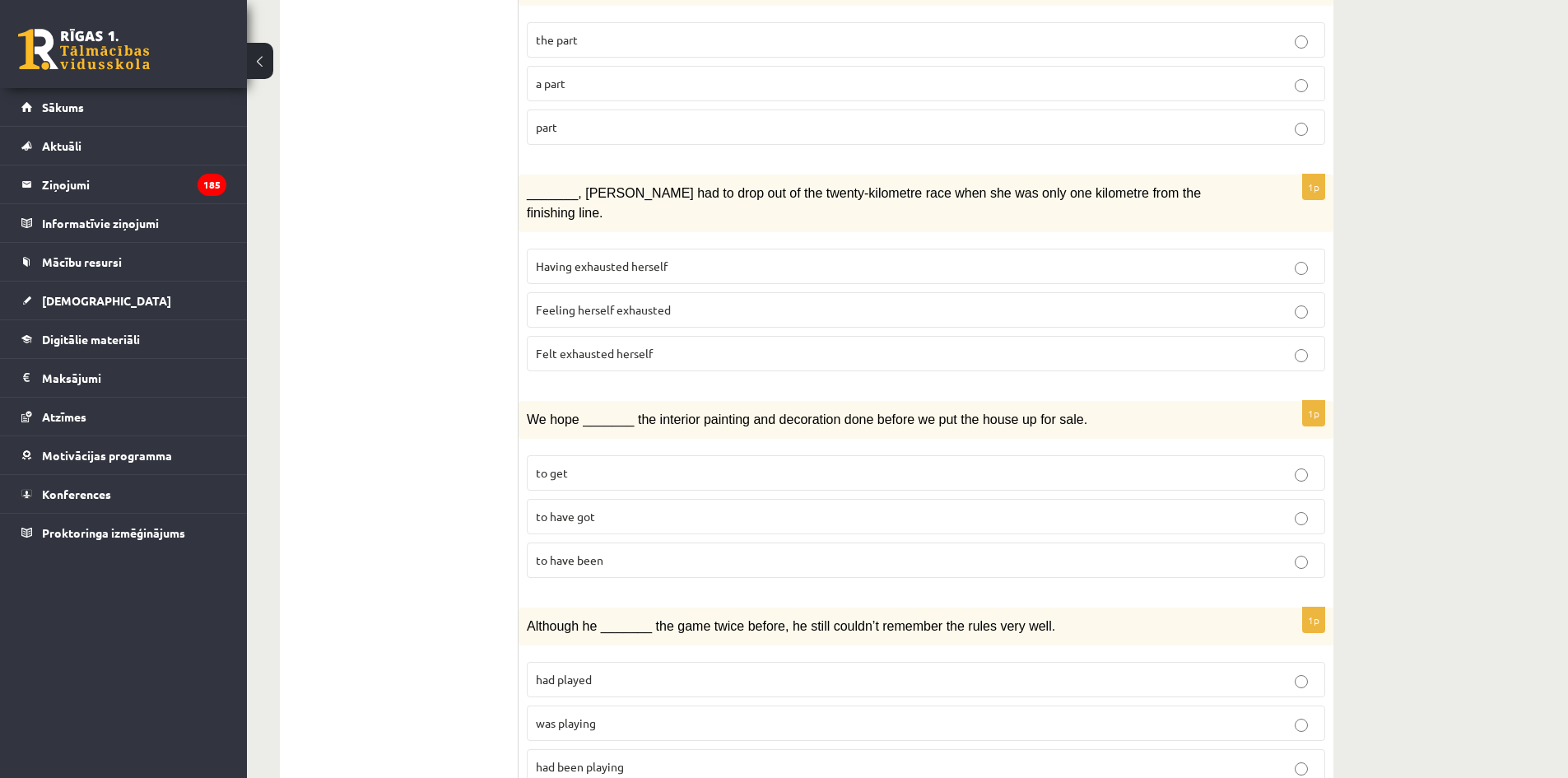
click at [699, 552] on p "to have been" at bounding box center [925, 560] width 781 height 18
click at [699, 715] on p "was playing" at bounding box center [925, 723] width 781 height 18
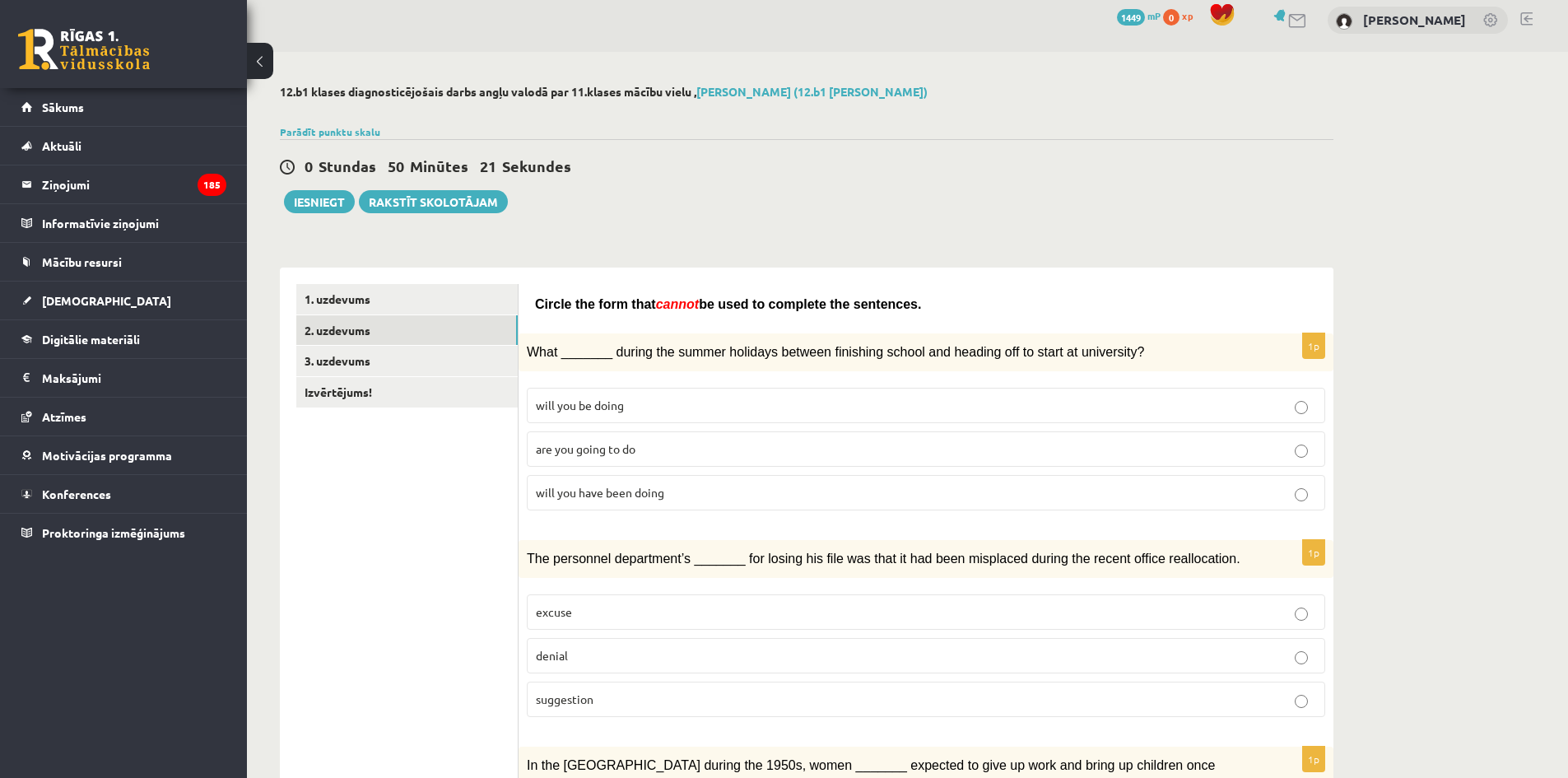
scroll to position [0, 0]
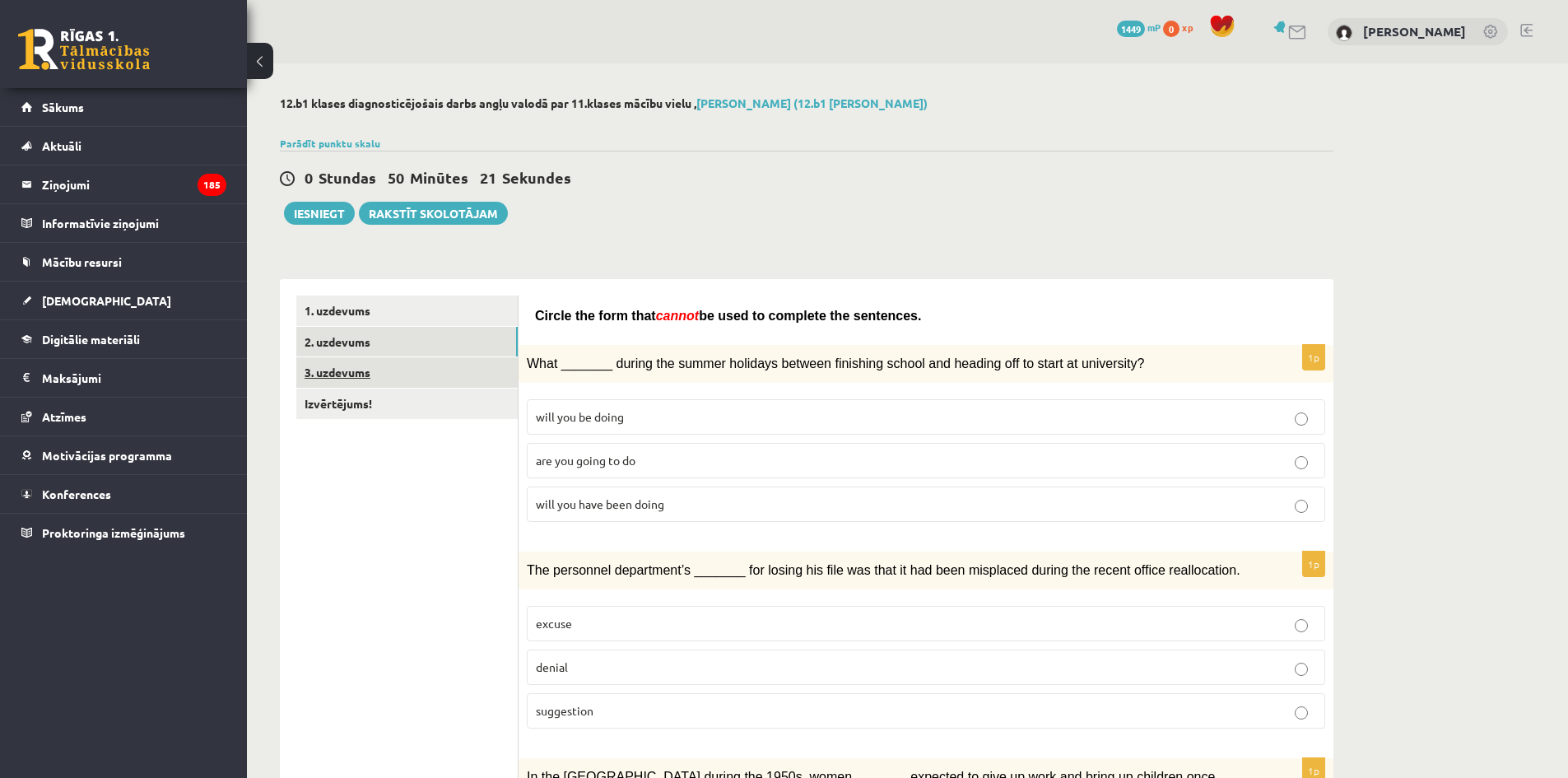
click at [422, 386] on link "3. uzdevums" at bounding box center [407, 372] width 221 height 30
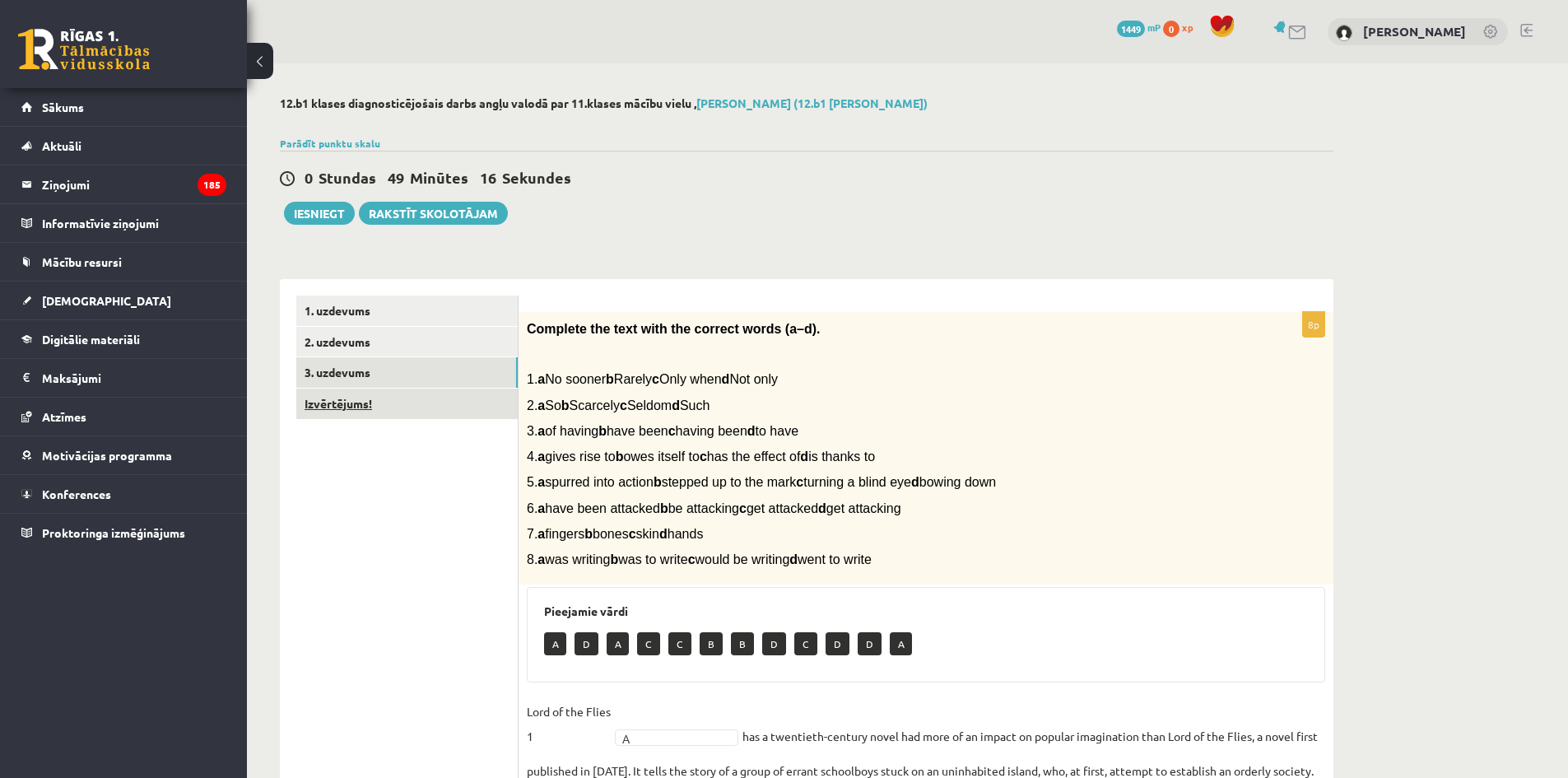
click at [412, 407] on link "Izvērtējums!" at bounding box center [407, 403] width 221 height 30
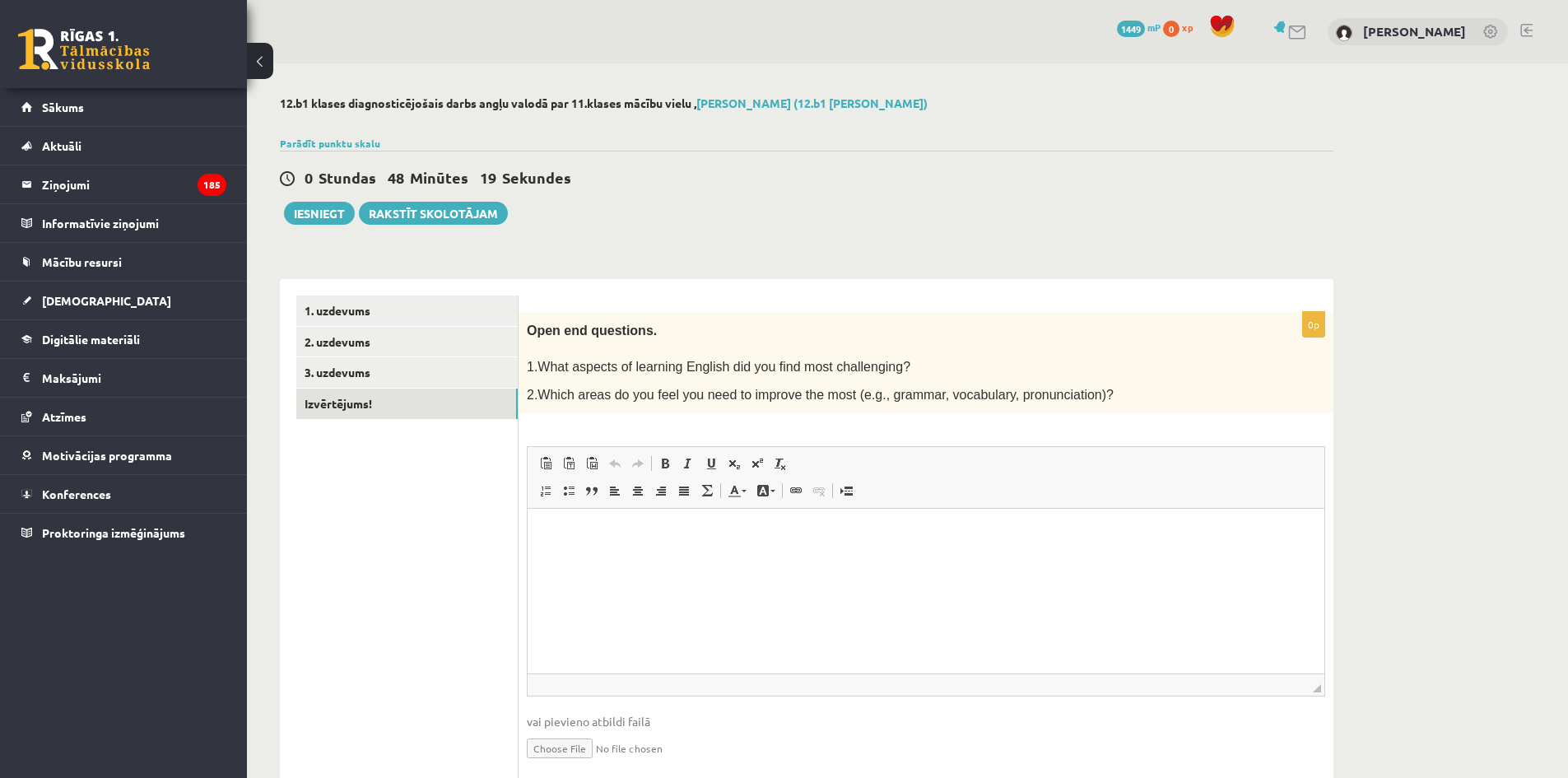
click at [599, 545] on html at bounding box center [926, 534] width 797 height 51
click at [1193, 557] on html "**********" at bounding box center [926, 534] width 797 height 51
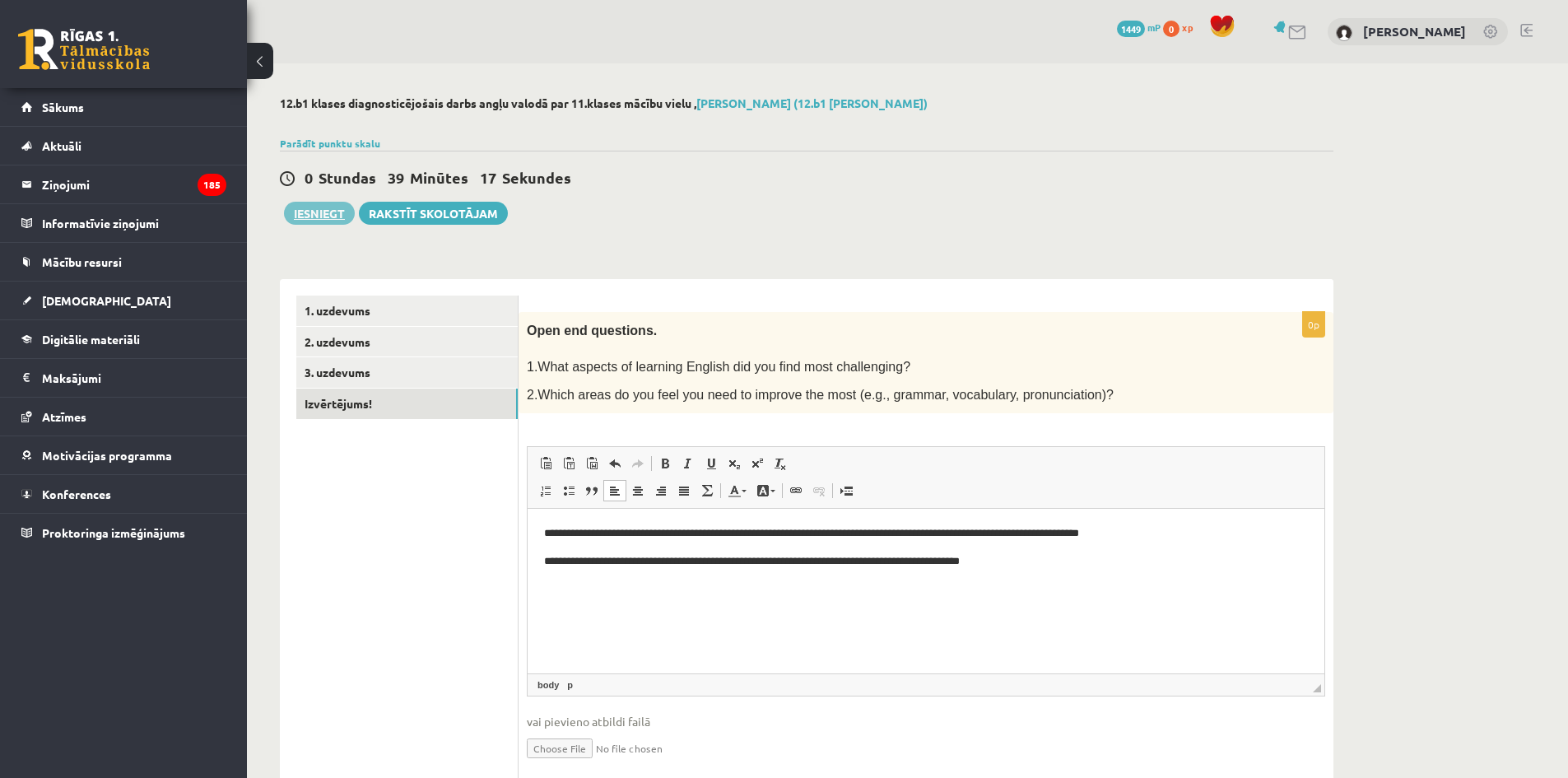
click at [341, 221] on button "Iesniegt" at bounding box center [319, 213] width 71 height 23
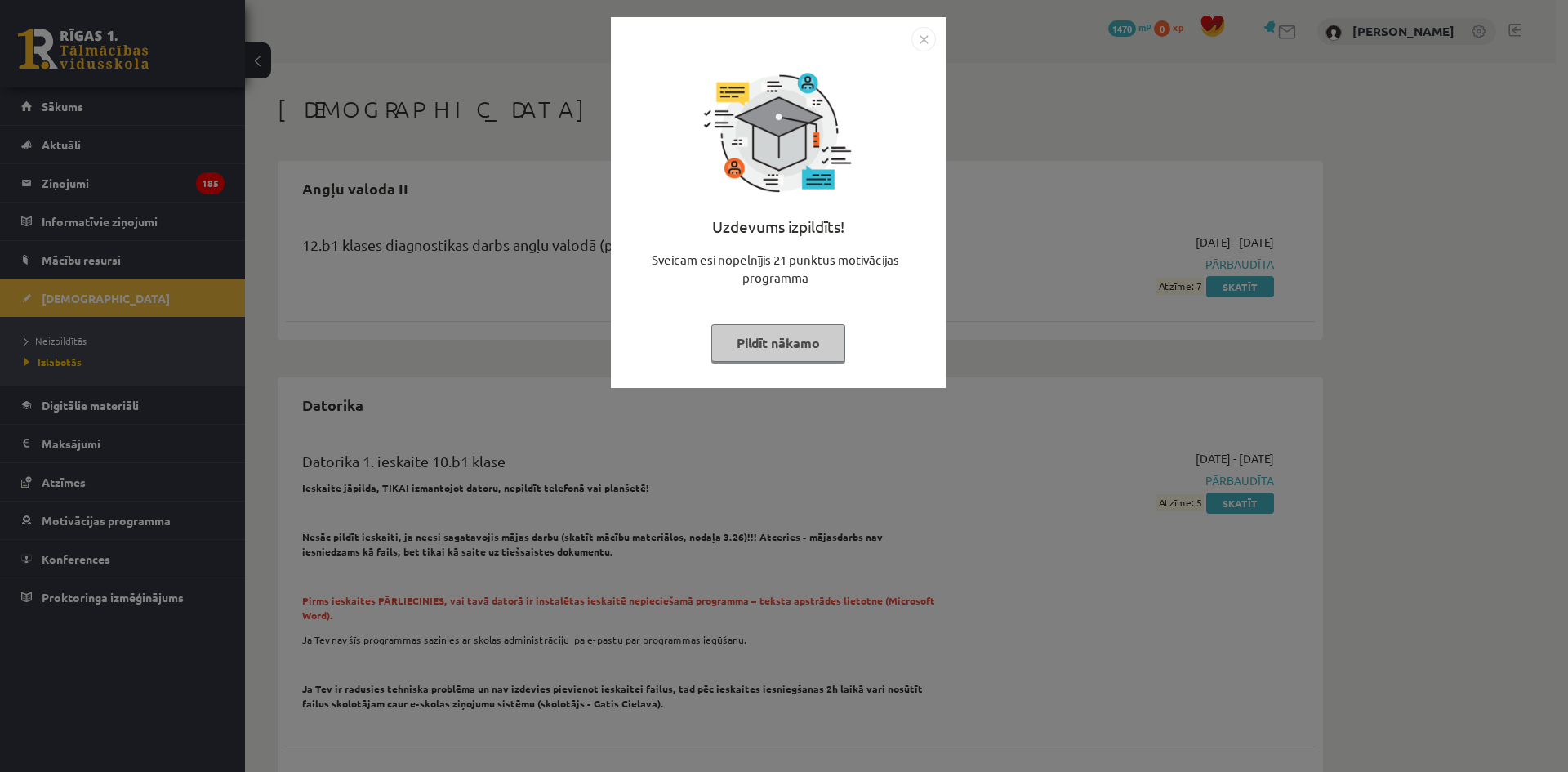
click at [820, 330] on button "Pildīt nākamo" at bounding box center [778, 343] width 134 height 38
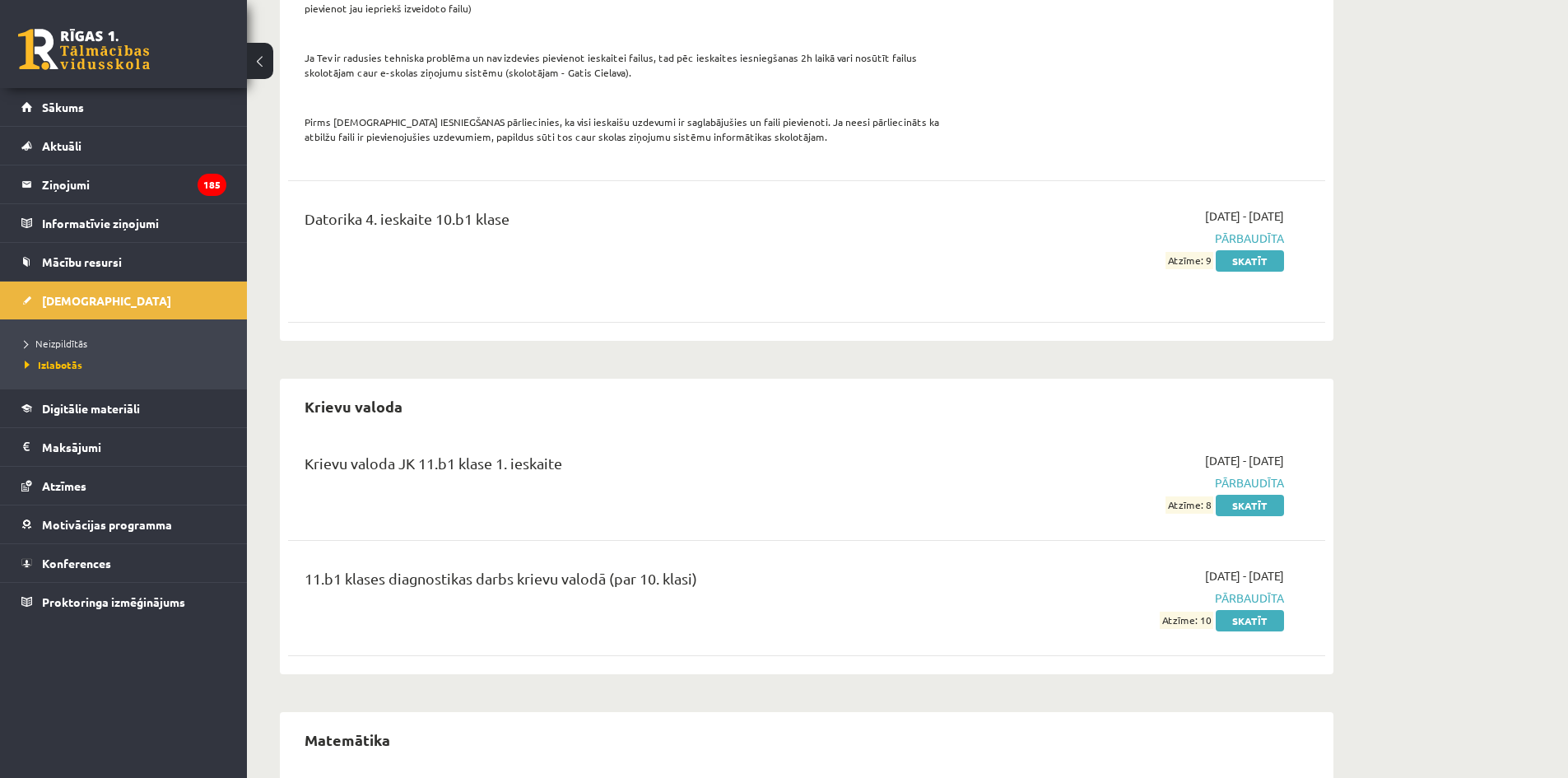
scroll to position [1399, 0]
